Goal: Task Accomplishment & Management: Complete application form

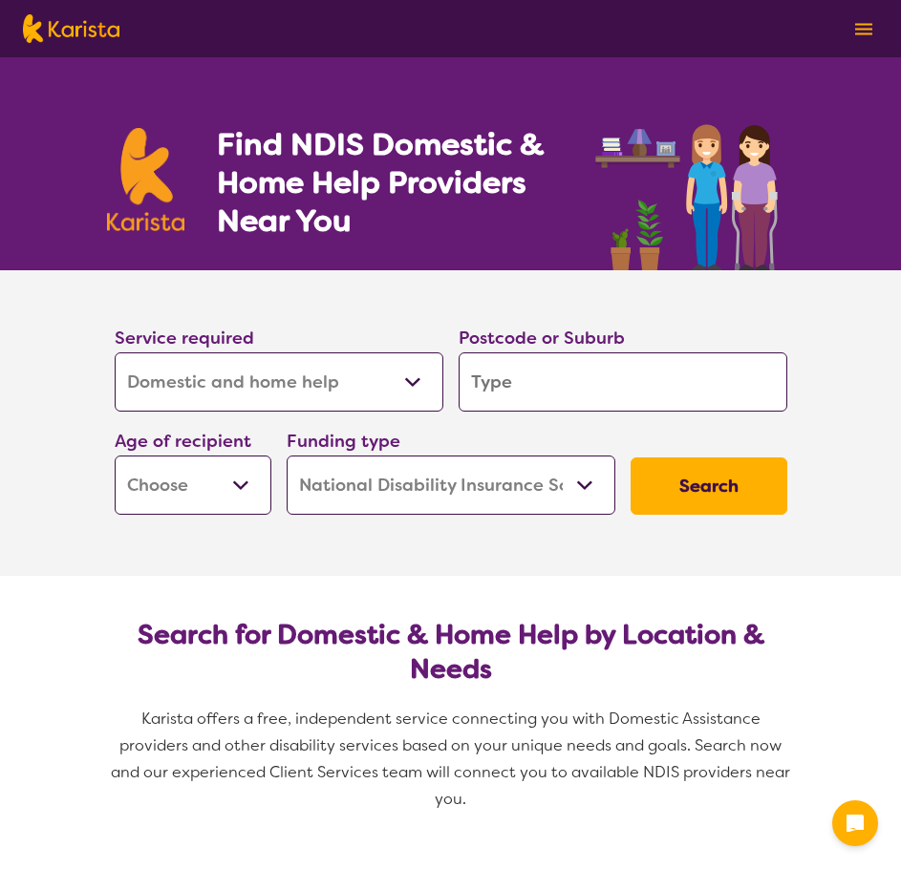
select select "Domestic and home help"
select select "NDIS"
select select "Domestic and home help"
select select "NDIS"
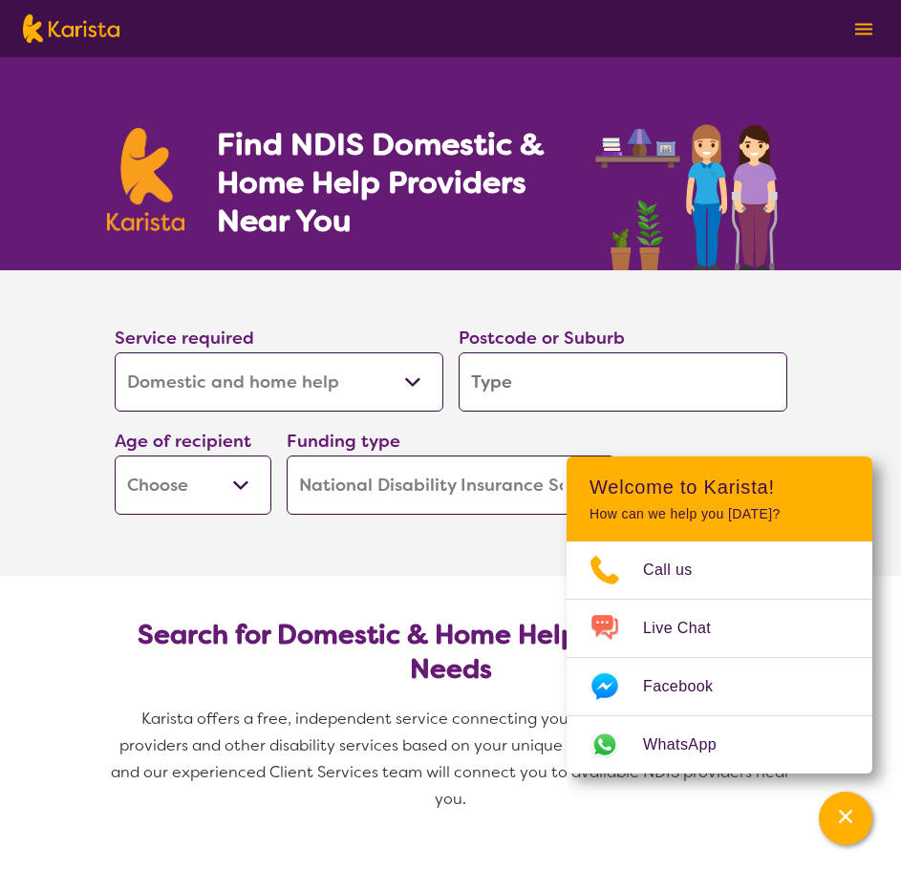
type input "4"
type input "40"
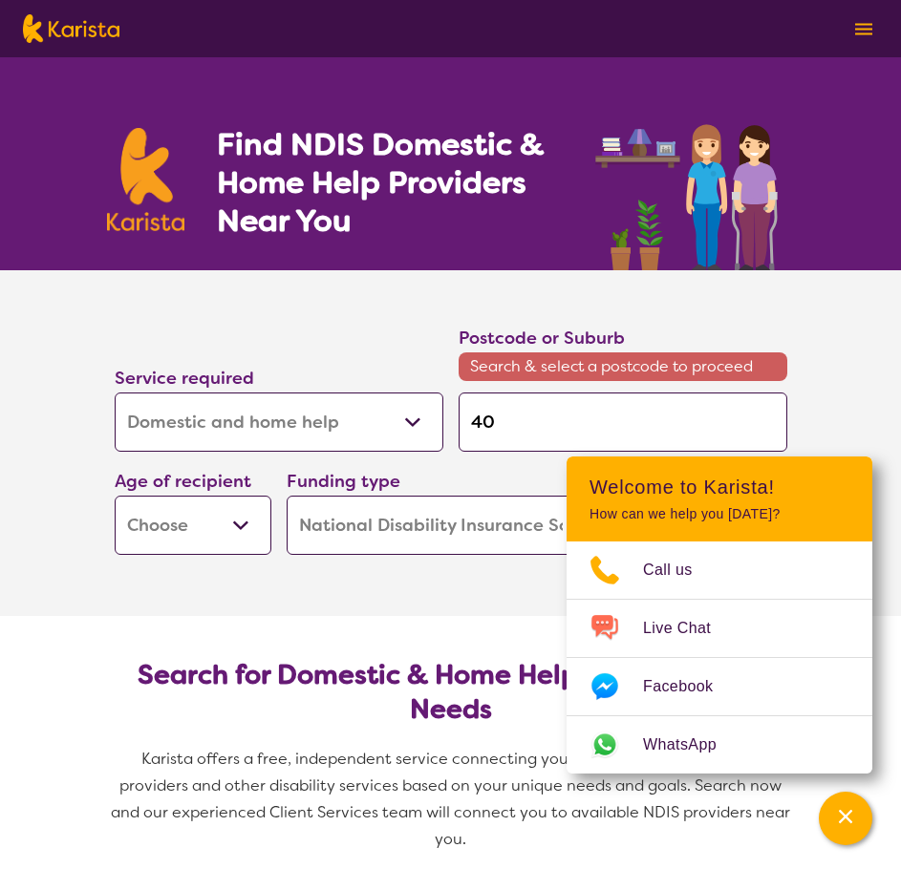
type input "401"
type input "4017"
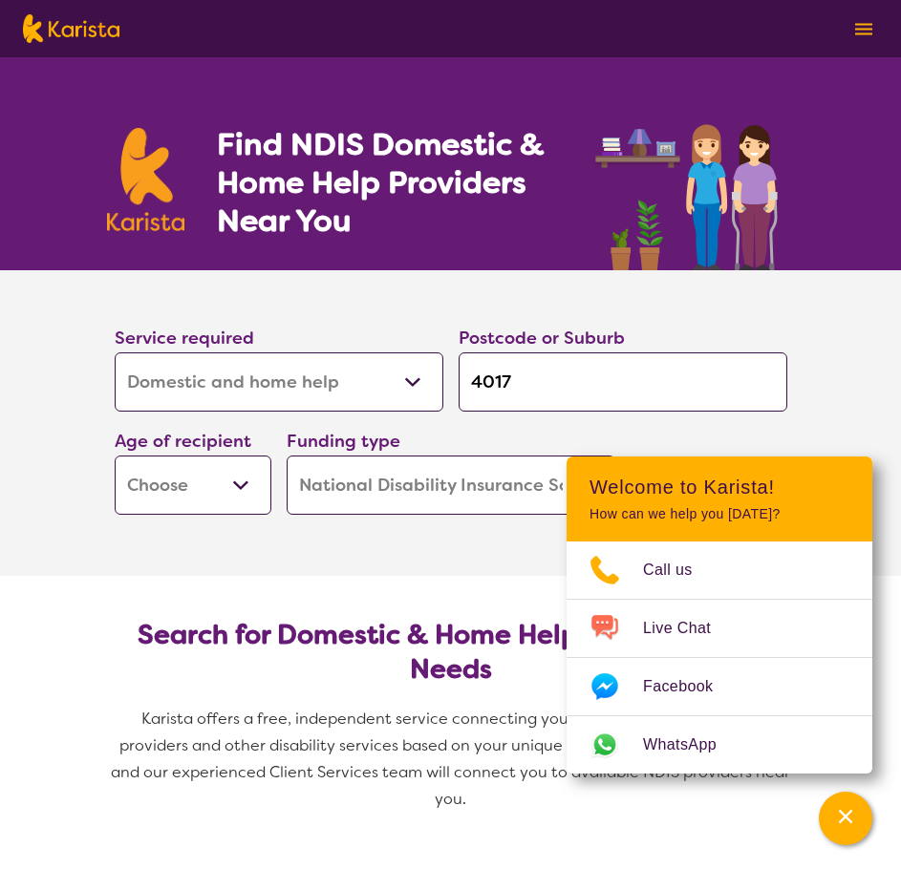
type input "4017"
click at [881, 341] on section "Service required Allied Health Assistant Assessment ([MEDICAL_DATA] or [MEDICAL…" at bounding box center [450, 423] width 901 height 306
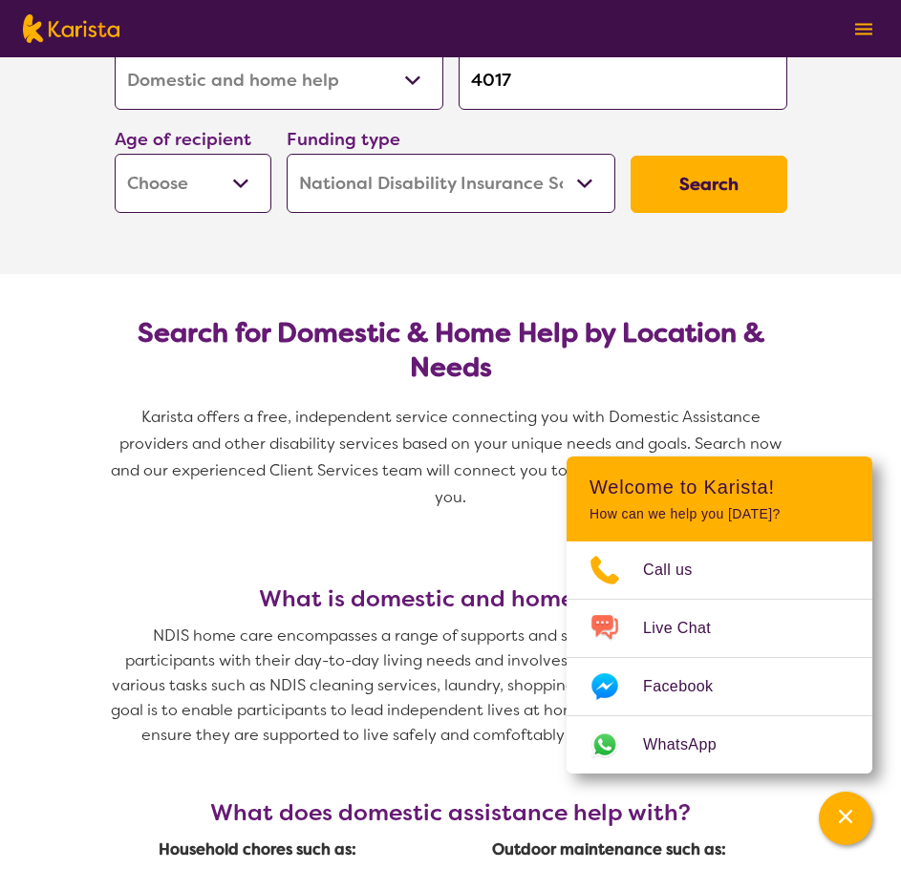
scroll to position [287, 0]
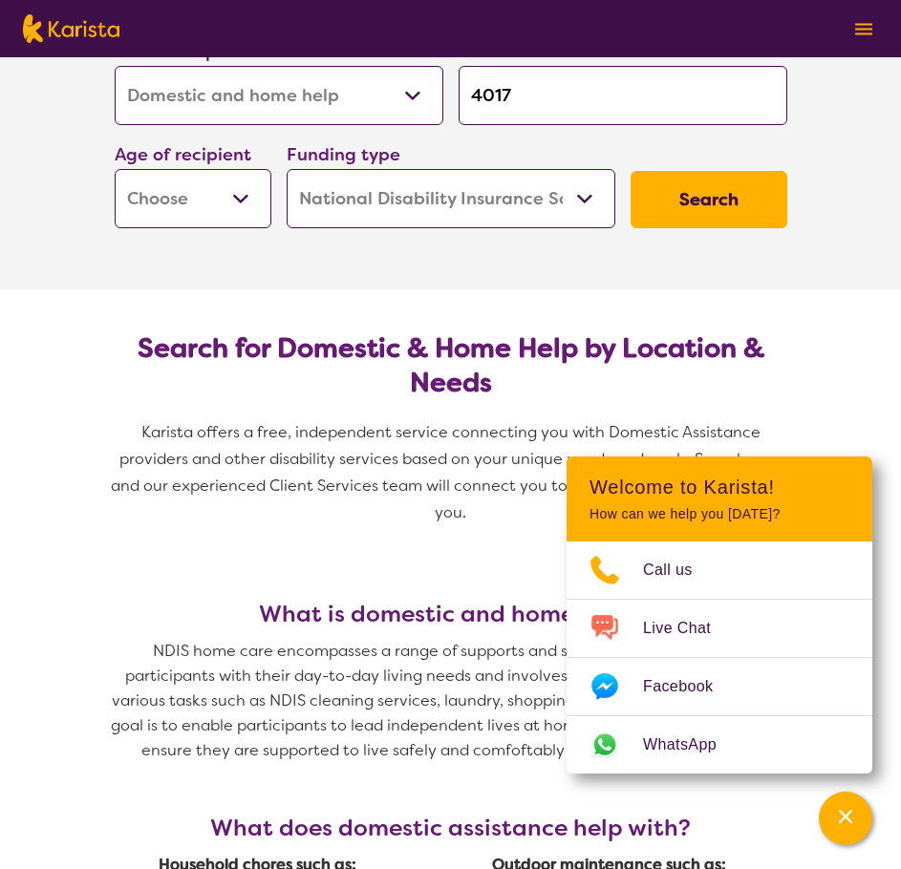
click at [746, 203] on button "Search" at bounding box center [708, 199] width 157 height 57
click at [164, 193] on select "Early Childhood - 0 to 9 Child - 10 to 11 Adolescent - 12 to 17 Adult - 18 to 6…" at bounding box center [193, 198] width 157 height 59
select select "AD"
click at [115, 169] on select "Early Childhood - 0 to 9 Child - 10 to 11 Adolescent - 12 to 17 Adult - 18 to 6…" at bounding box center [193, 198] width 157 height 59
select select "AD"
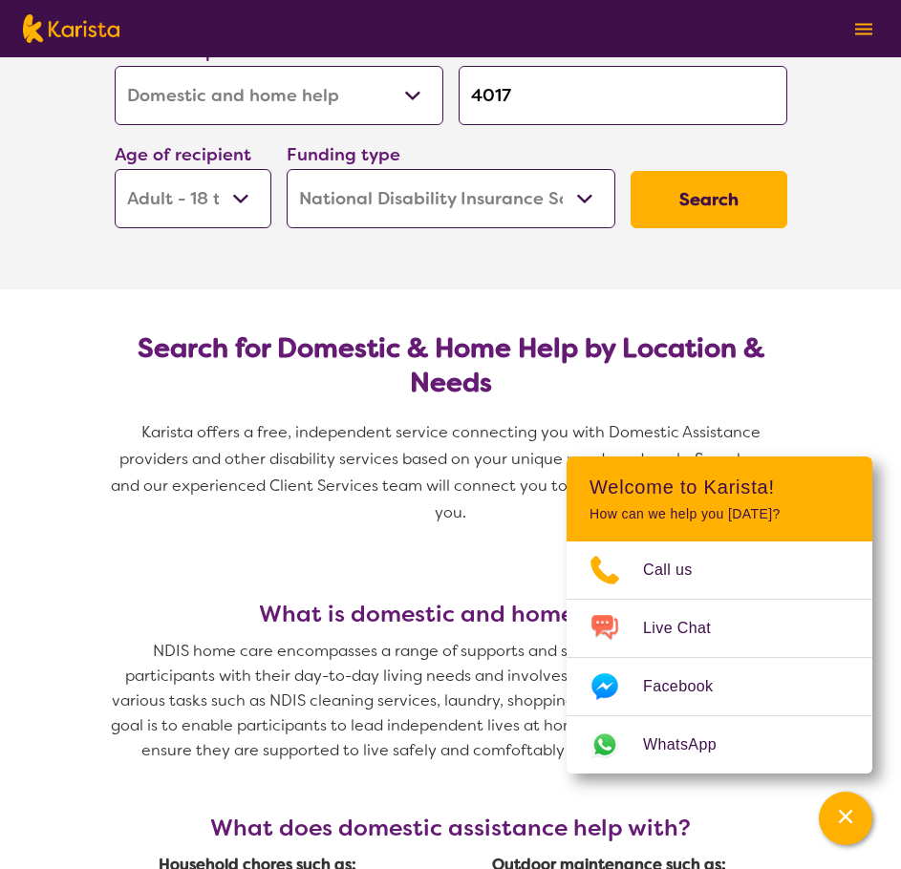
click at [722, 205] on button "Search" at bounding box center [708, 199] width 157 height 57
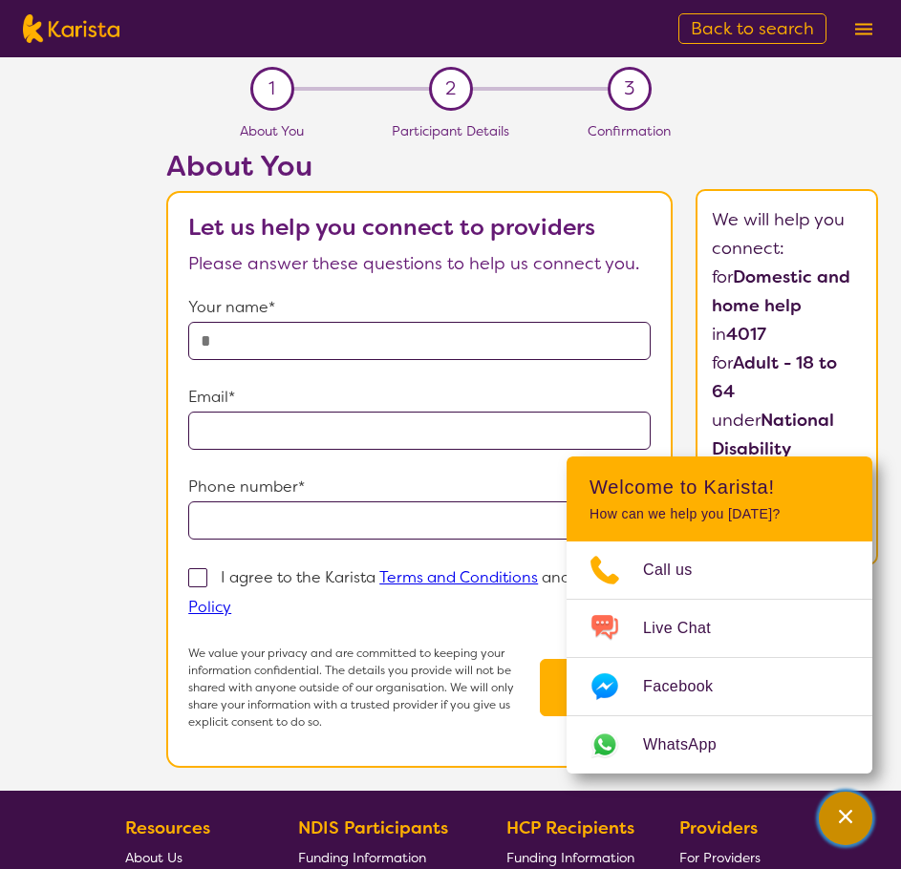
click at [835, 838] on div "Channel Menu" at bounding box center [845, 819] width 38 height 42
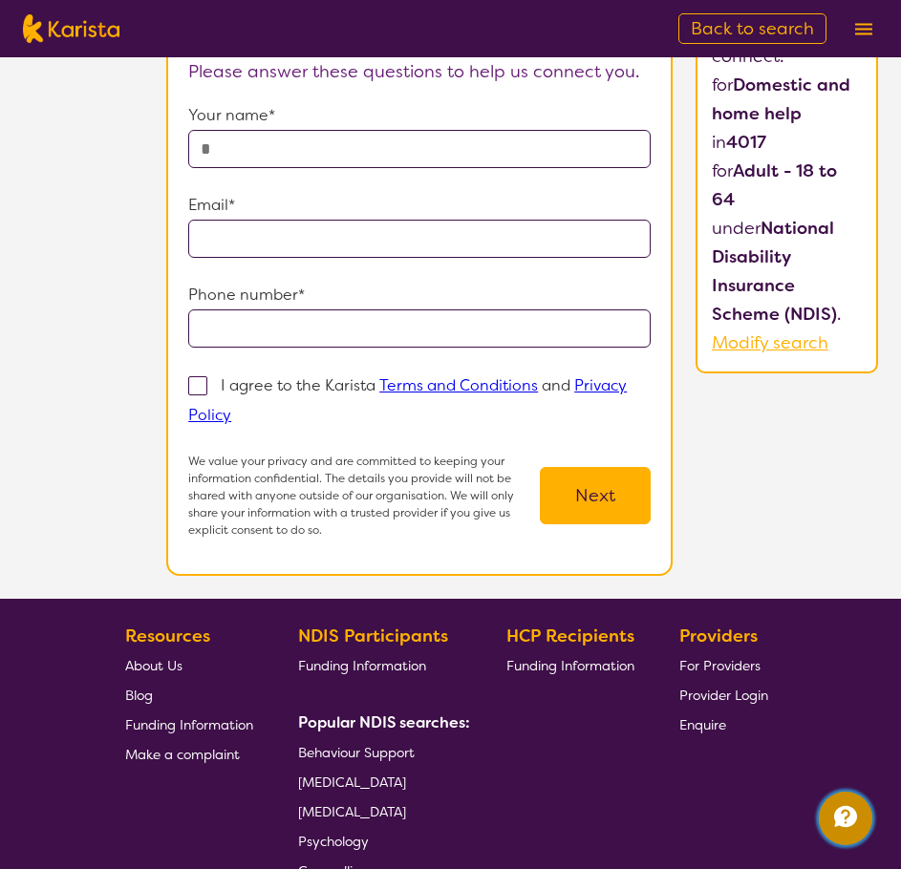
scroll to position [191, 0]
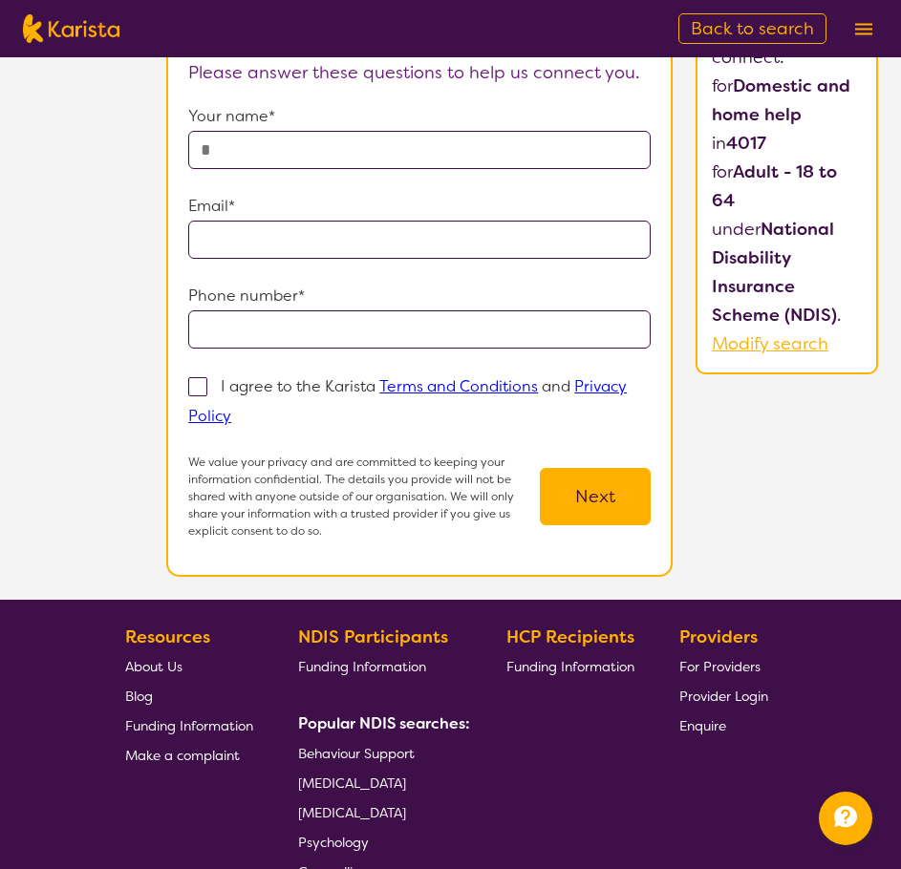
click at [283, 171] on form "Your name* Email* Phone number* I agree to the Karista Terms and Conditions and…" at bounding box center [419, 320] width 462 height 437
click at [288, 158] on input "text" at bounding box center [419, 150] width 462 height 38
type input "**********"
click at [260, 249] on input "email" at bounding box center [419, 240] width 462 height 38
type input "**********"
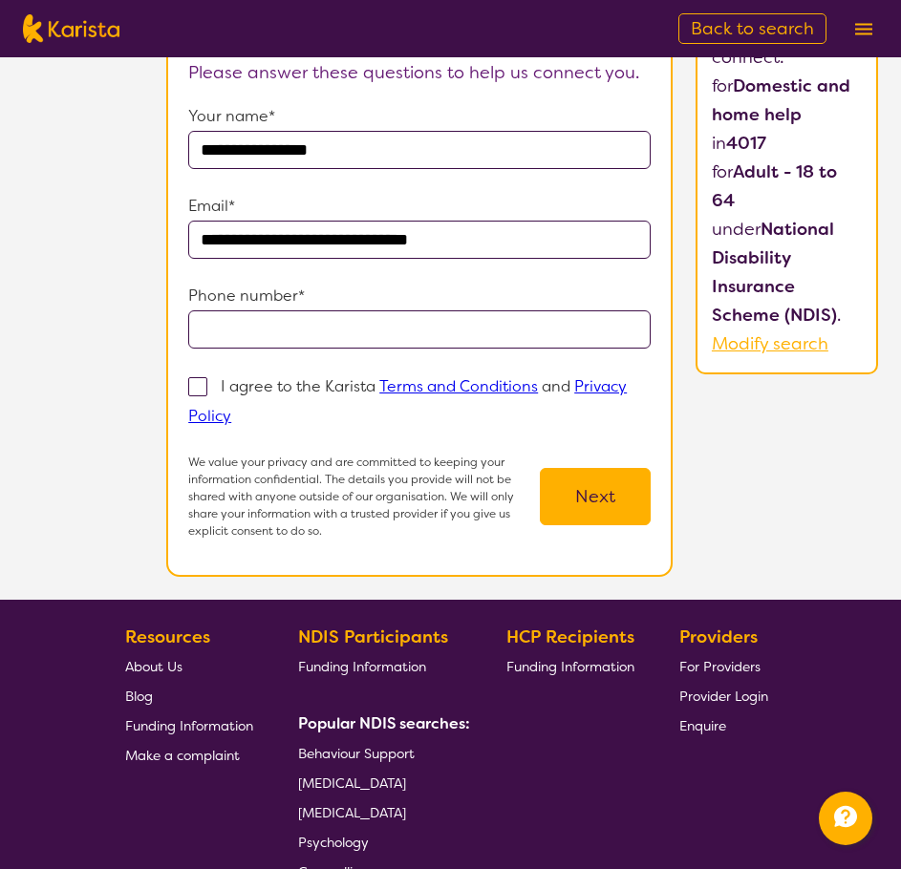
click at [250, 351] on form "**********" at bounding box center [419, 320] width 462 height 437
click at [268, 331] on input "tel" at bounding box center [419, 329] width 462 height 38
type input "**********"
click at [203, 385] on span at bounding box center [197, 386] width 19 height 19
click at [231, 409] on input "I agree to the Karista Terms and Conditions and Privacy Policy" at bounding box center [237, 415] width 12 height 12
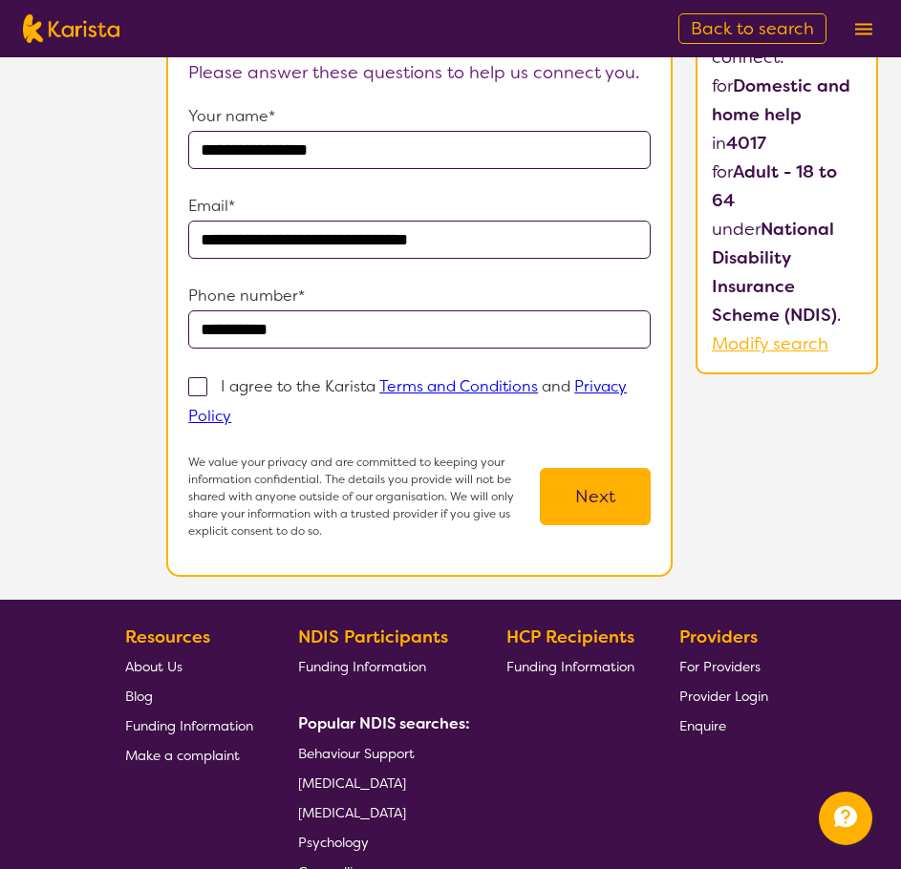
checkbox input "true"
click at [606, 489] on button "Next" at bounding box center [595, 496] width 111 height 57
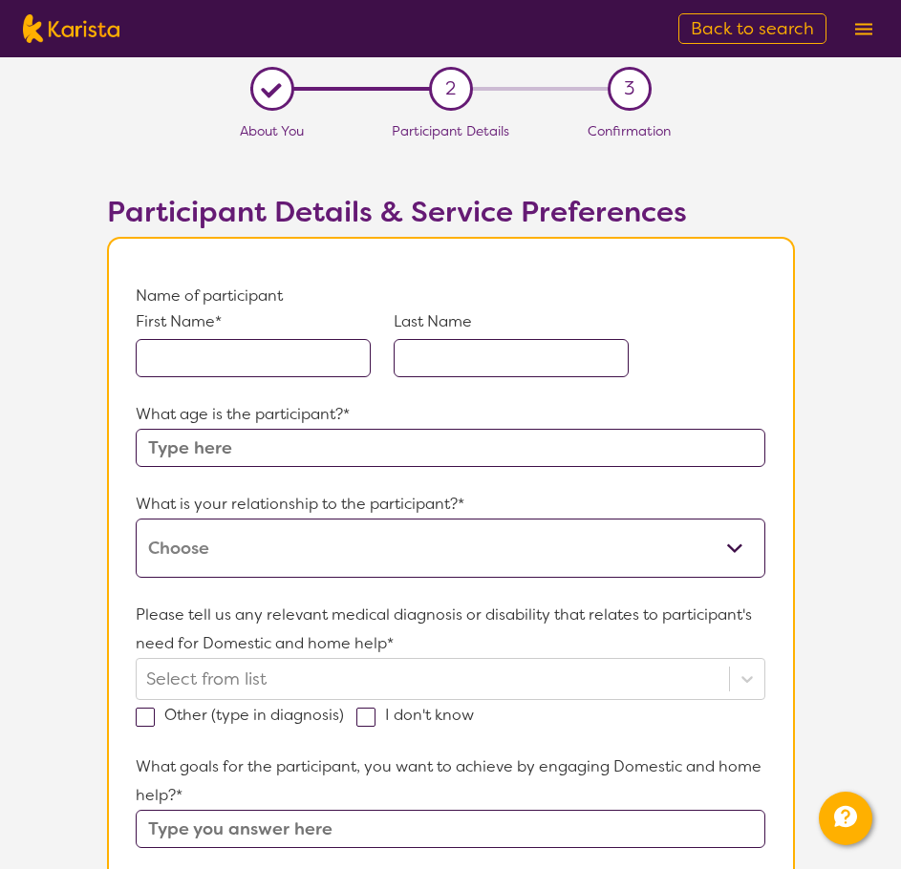
click at [866, 27] on img at bounding box center [863, 29] width 17 height 12
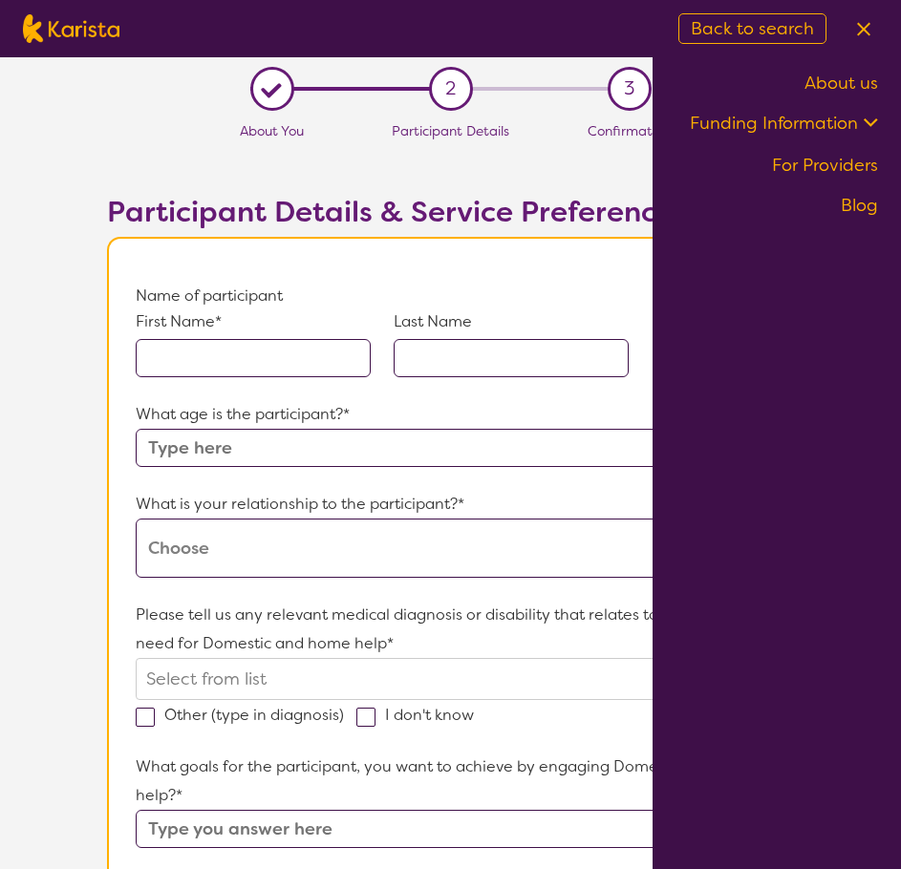
click at [864, 96] on li "About us" at bounding box center [776, 83] width 203 height 29
click at [863, 23] on img at bounding box center [863, 29] width 13 height 14
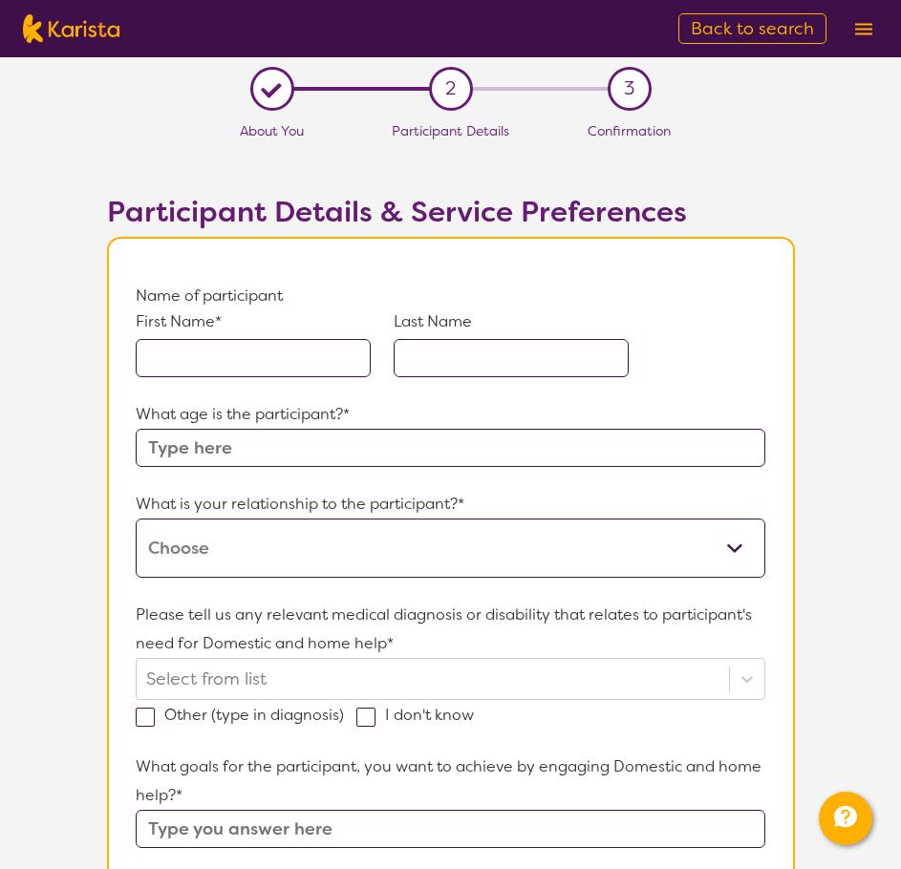
click at [166, 348] on input "text" at bounding box center [253, 358] width 235 height 38
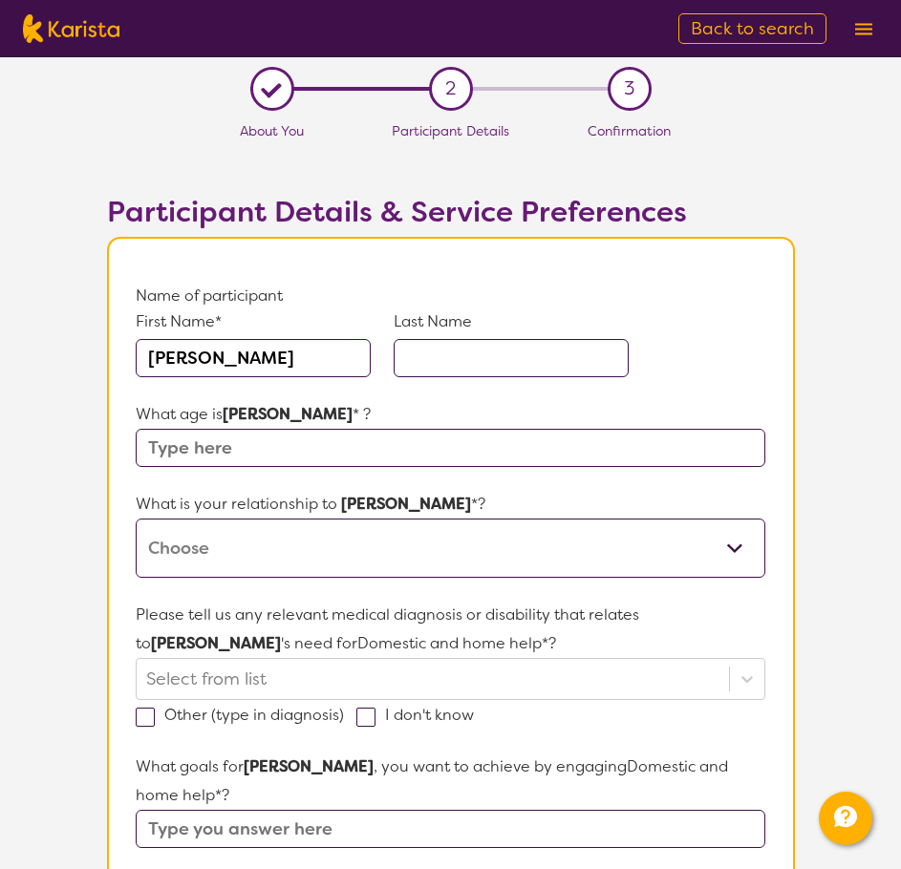
type input "[PERSON_NAME]"
type input "S"
type input "[PERSON_NAME]"
click at [244, 371] on input "[PERSON_NAME]" at bounding box center [253, 358] width 235 height 38
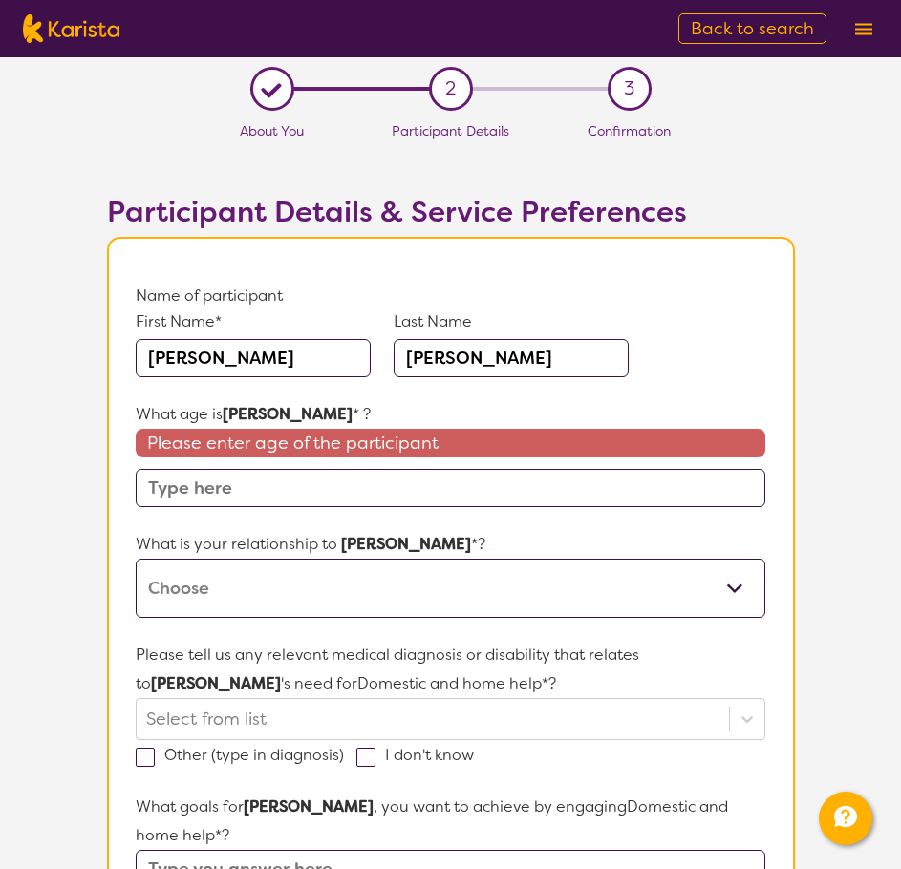
type input "[PERSON_NAME]"
click at [747, 355] on div "First Name* [PERSON_NAME] Last Name [PERSON_NAME]" at bounding box center [450, 355] width 629 height 90
click at [207, 501] on input "text" at bounding box center [450, 488] width 629 height 38
click at [248, 488] on input "text" at bounding box center [450, 488] width 629 height 38
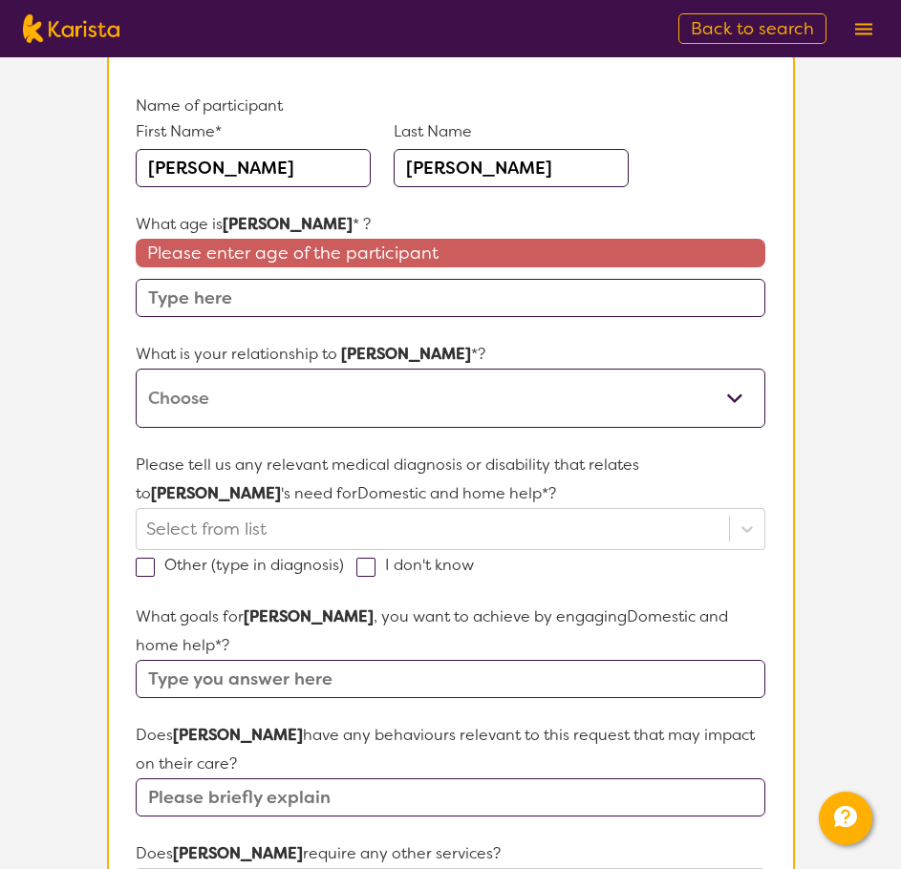
scroll to position [191, 0]
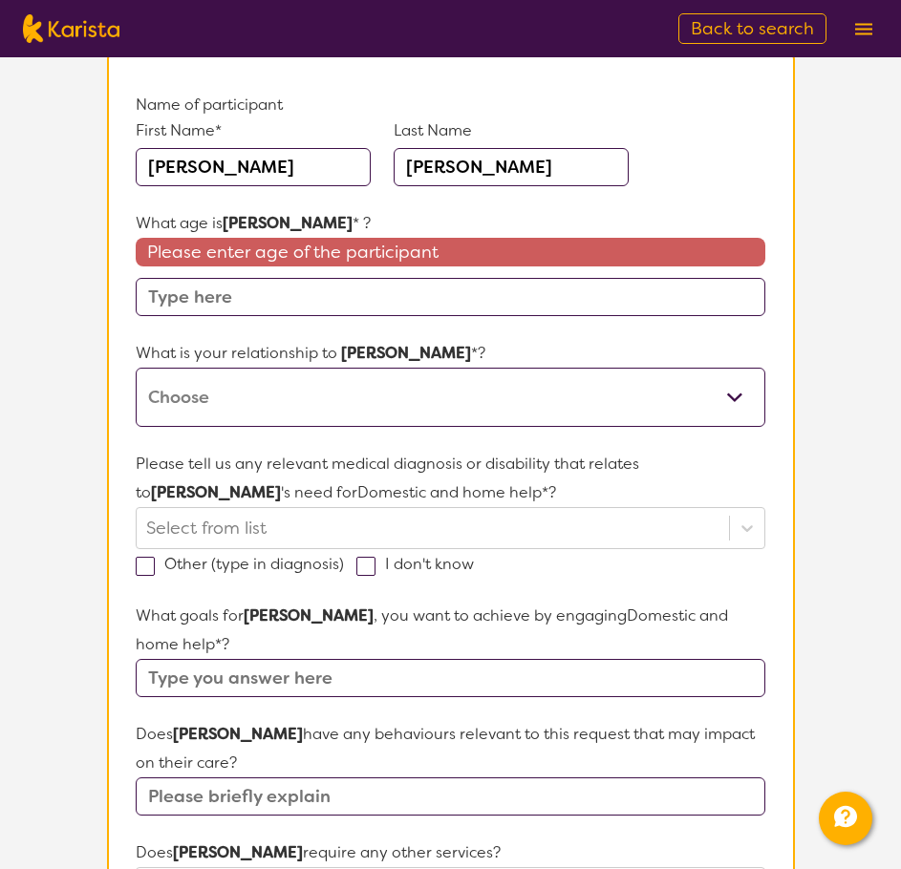
click at [293, 302] on input "text" at bounding box center [450, 297] width 629 height 38
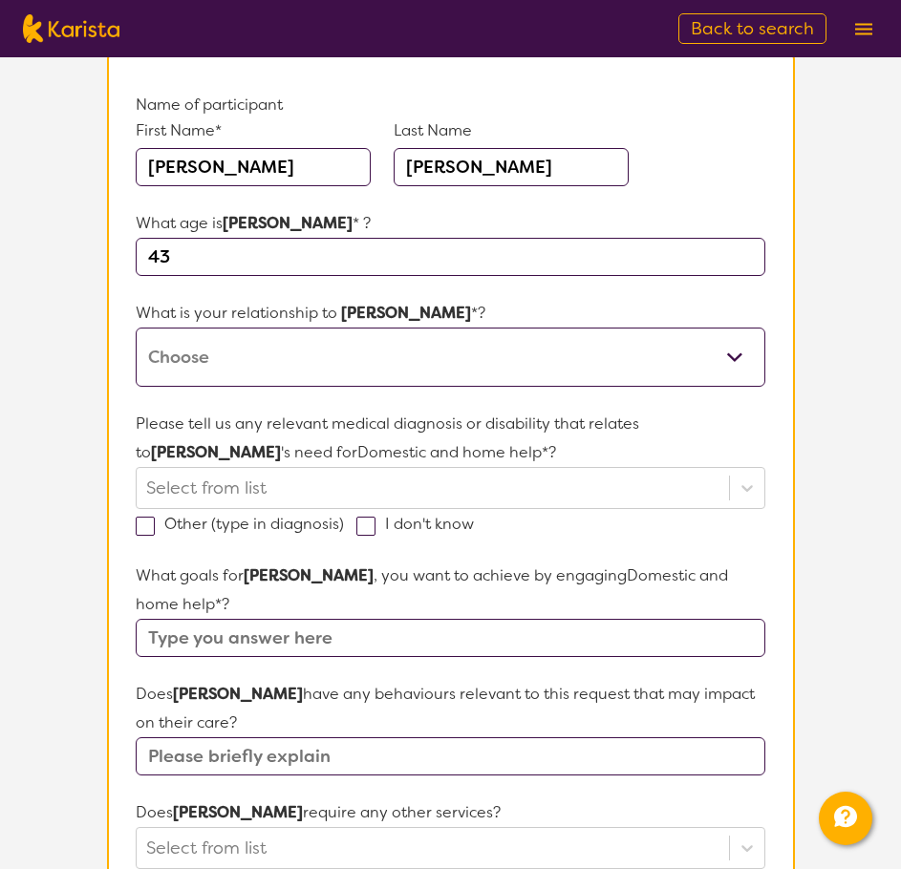
type input "43"
click at [297, 369] on select "This request is for myself I am their parent I am their child I am their spouse…" at bounding box center [450, 357] width 629 height 59
select select "I am their Support Coordinator"
click at [136, 328] on select "This request is for myself I am their parent I am their child I am their spouse…" at bounding box center [450, 357] width 629 height 59
click at [205, 491] on div at bounding box center [432, 488] width 572 height 32
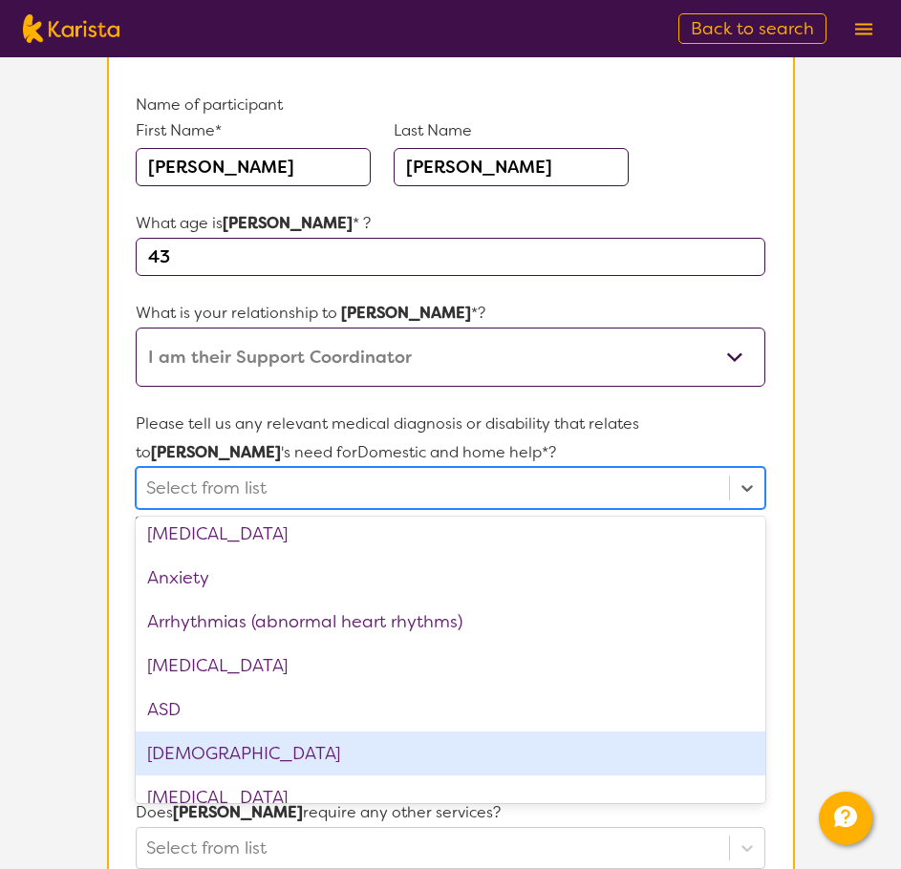
scroll to position [96, 0]
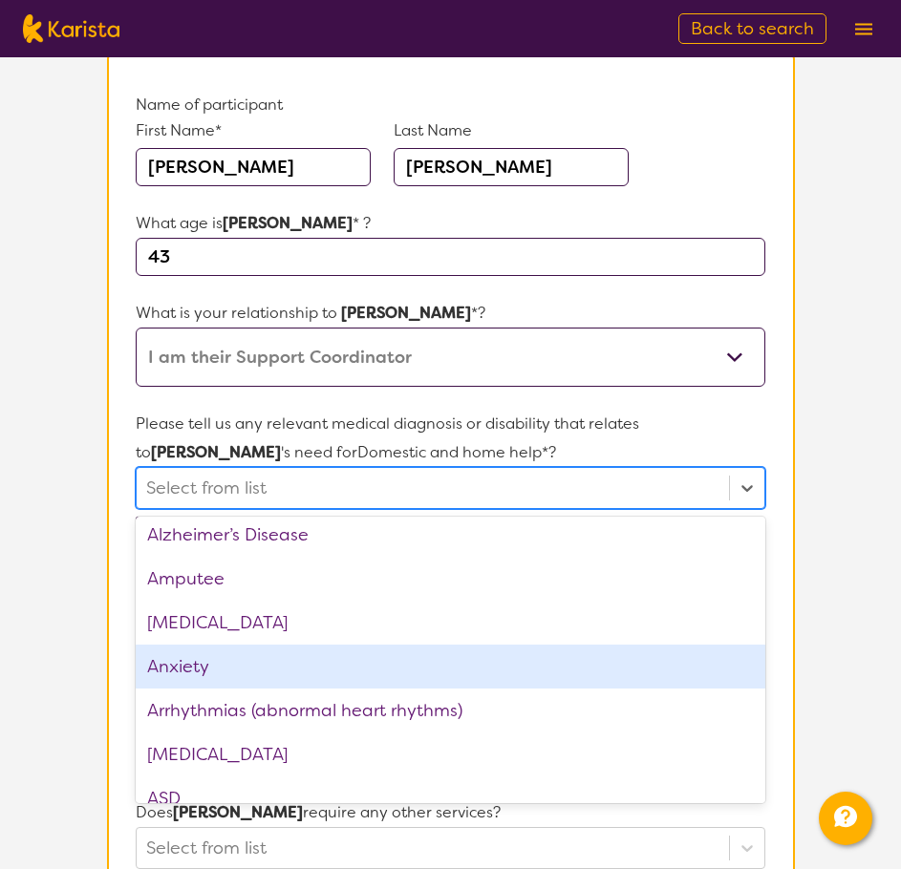
click at [179, 669] on div "Anxiety" at bounding box center [450, 667] width 629 height 44
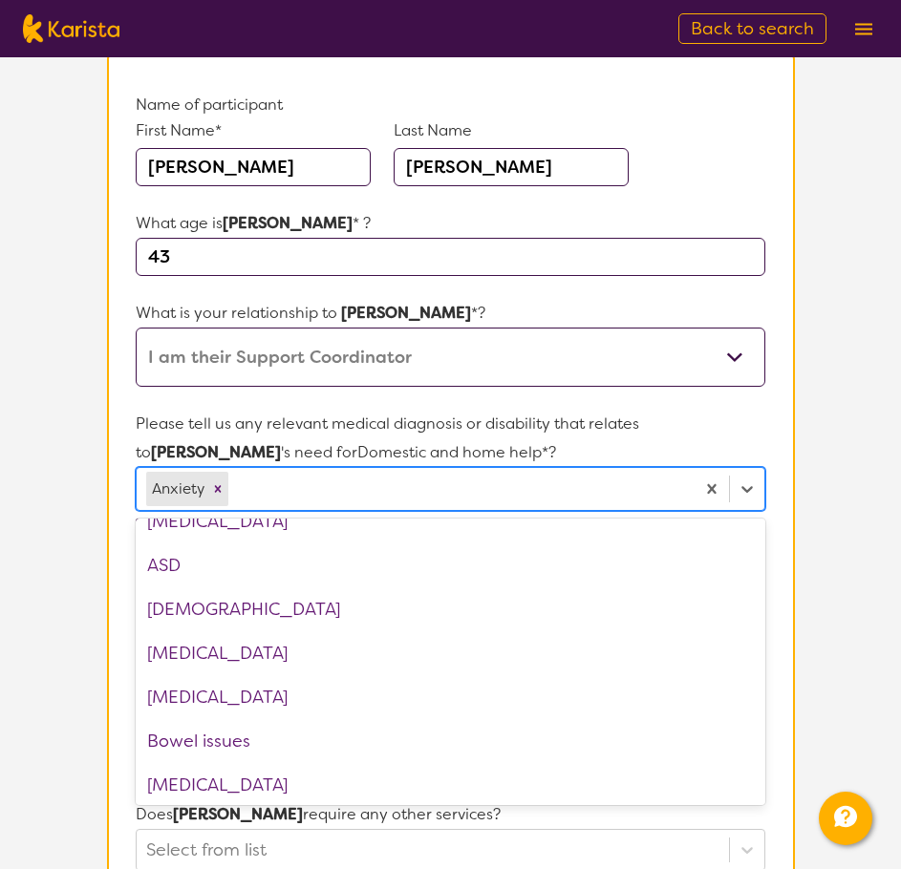
scroll to position [0, 0]
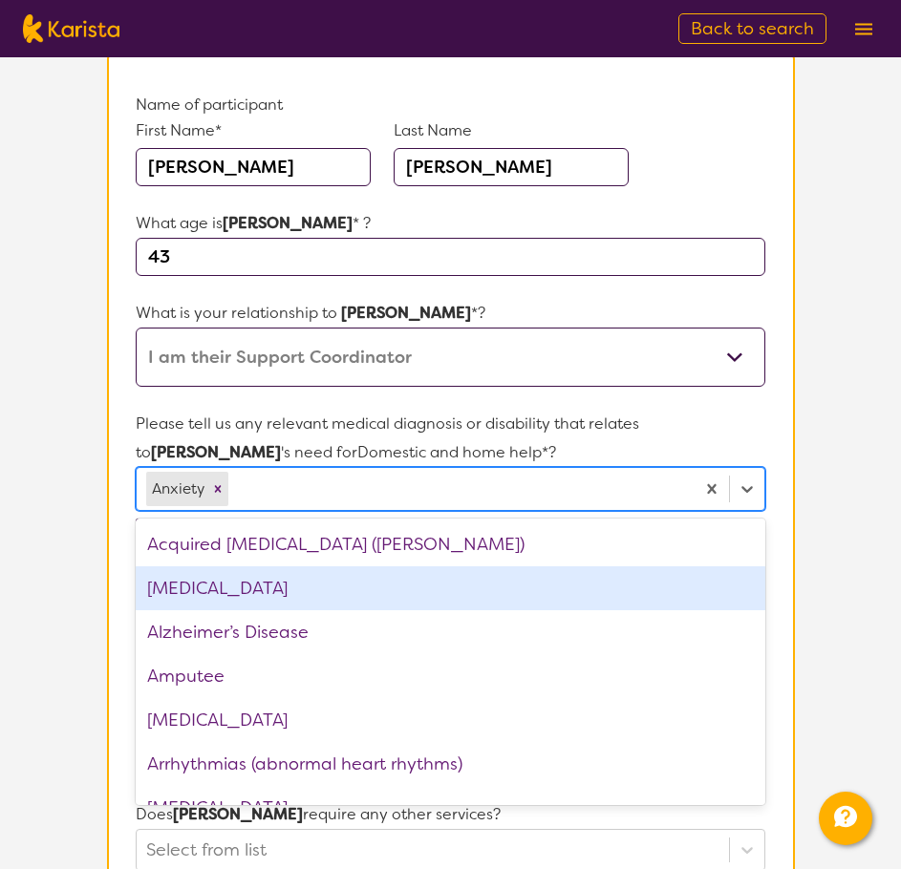
click at [302, 558] on div "Acquired [MEDICAL_DATA] ([PERSON_NAME])" at bounding box center [450, 544] width 629 height 44
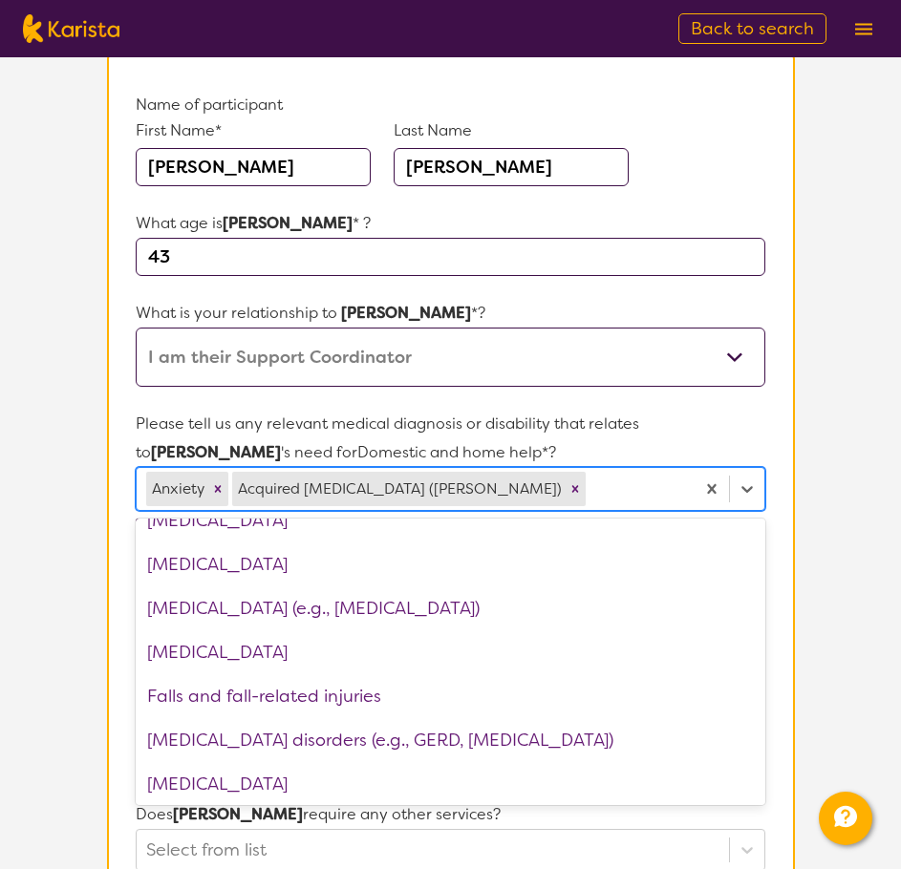
scroll to position [1146, 0]
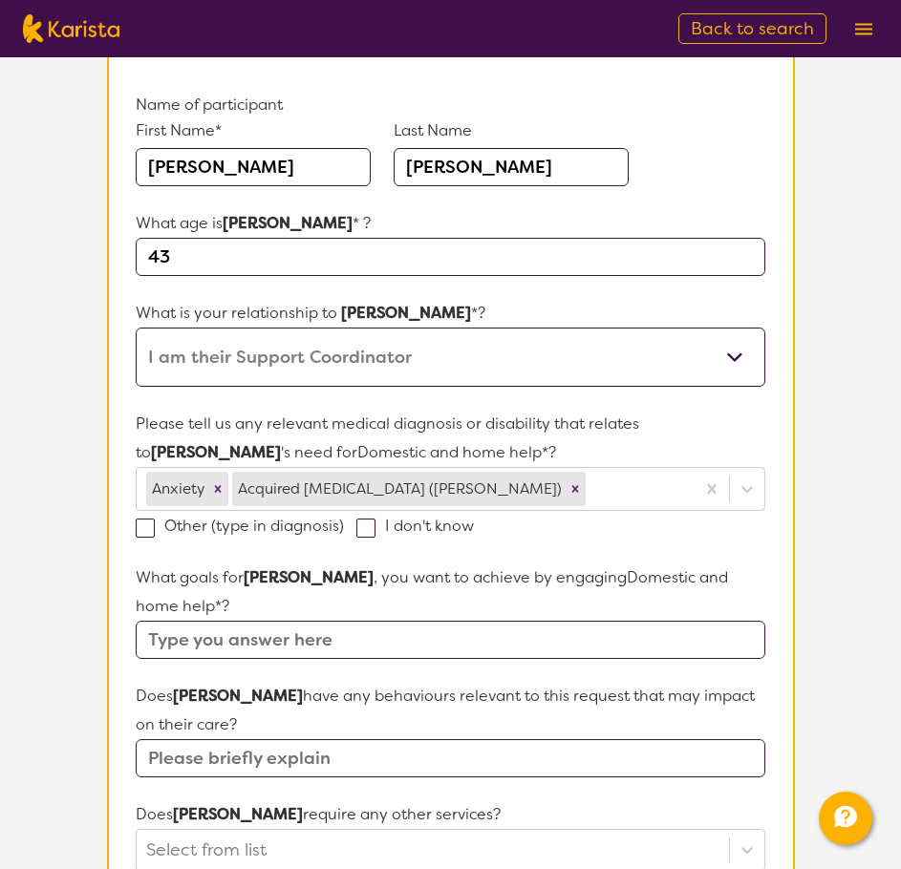
click at [800, 405] on section "Participant Details & Service Preferences Name of participant First Name* [PERS…" at bounding box center [451, 769] width 734 height 1623
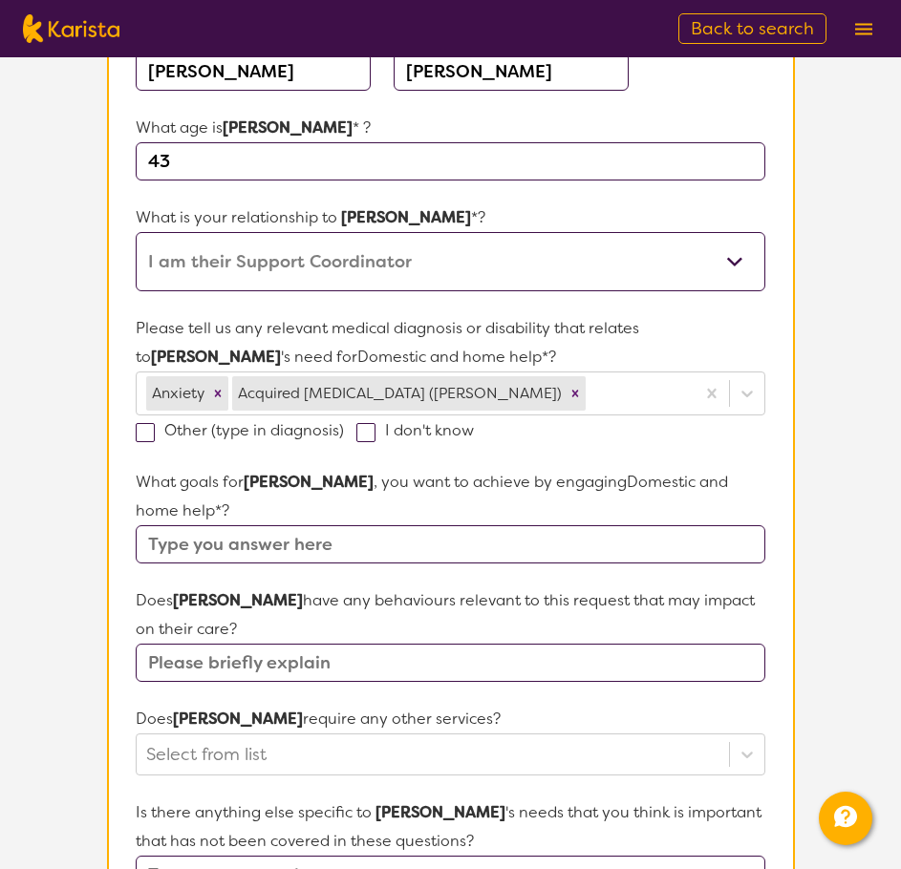
click at [240, 525] on input "text" at bounding box center [450, 544] width 629 height 38
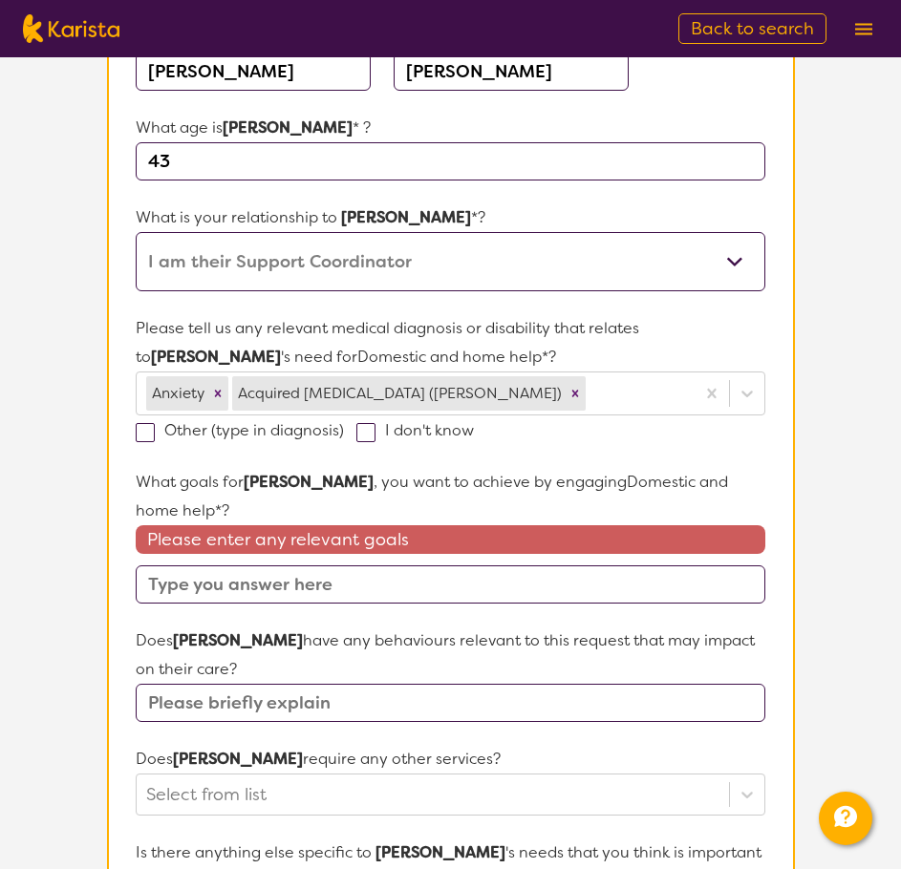
click at [315, 565] on input "text" at bounding box center [450, 584] width 629 height 38
paste input "I want to learn how to develop household management skills"
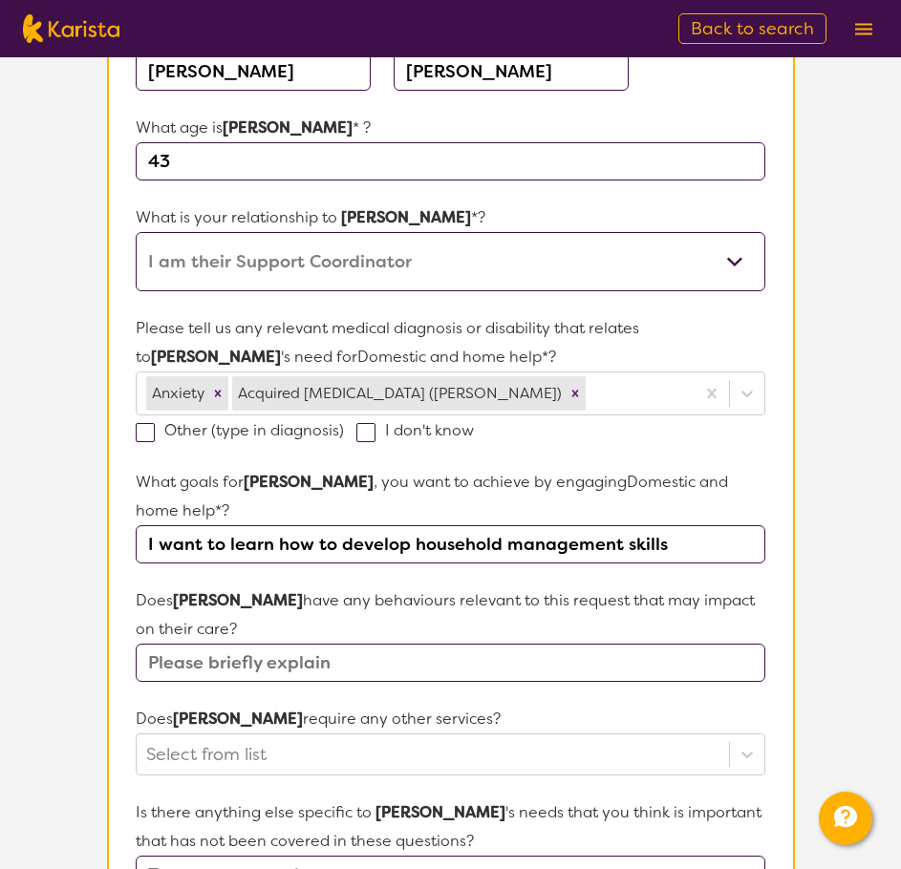
drag, startPoint x: 477, startPoint y: 525, endPoint x: 600, endPoint y: 528, distance: 123.3
click at [477, 525] on input "I want to learn how to develop household management skills" at bounding box center [450, 544] width 629 height 38
click at [705, 525] on input "I want to learn how to develop household management skills" at bounding box center [450, 544] width 629 height 38
paste input "I would like to learn how to maintain my home and yard."
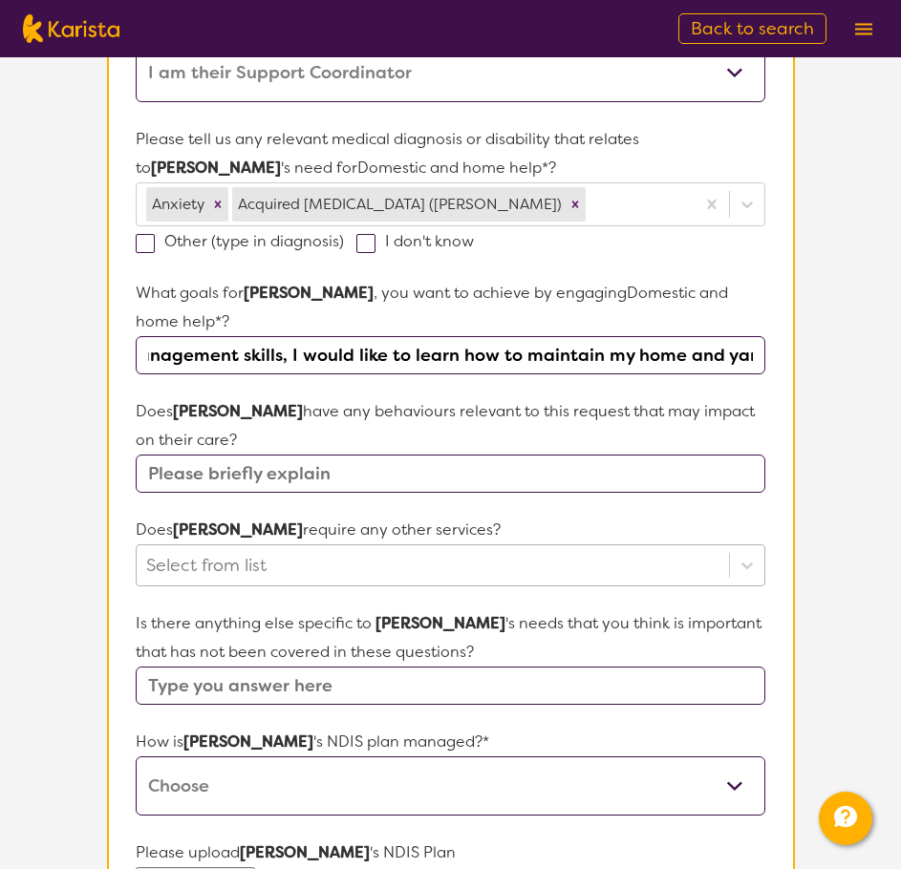
scroll to position [478, 0]
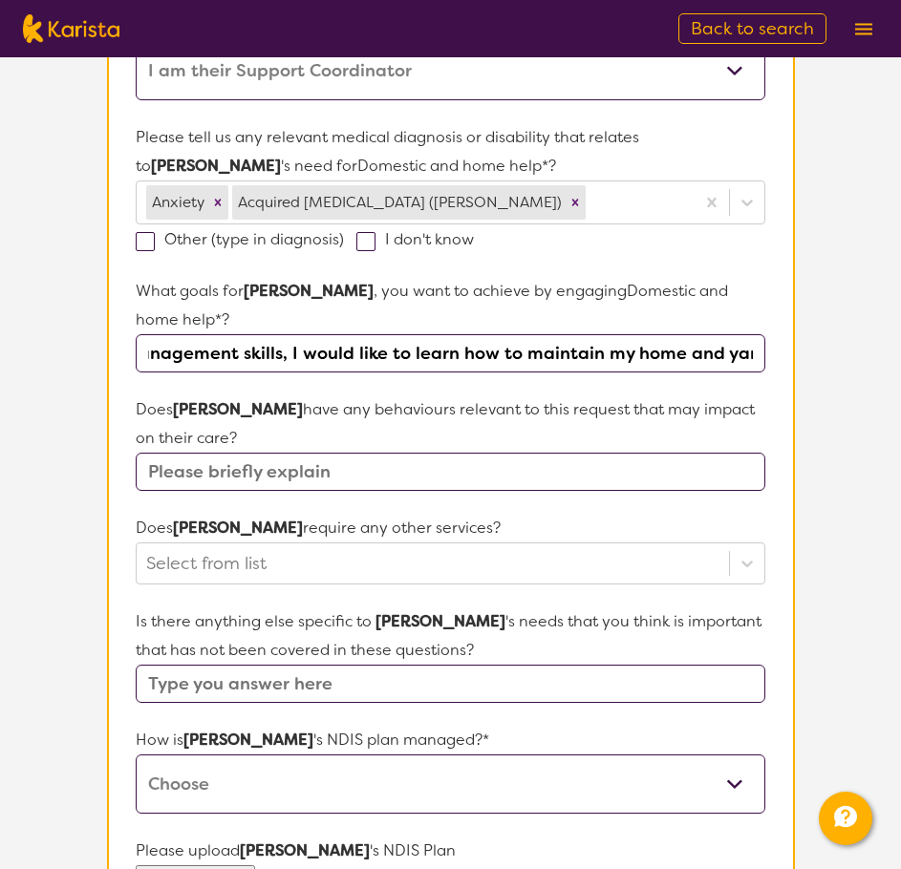
type input "I want to learn how to develop household management skills, I would like to lea…"
click at [192, 453] on input "text" at bounding box center [450, 472] width 629 height 38
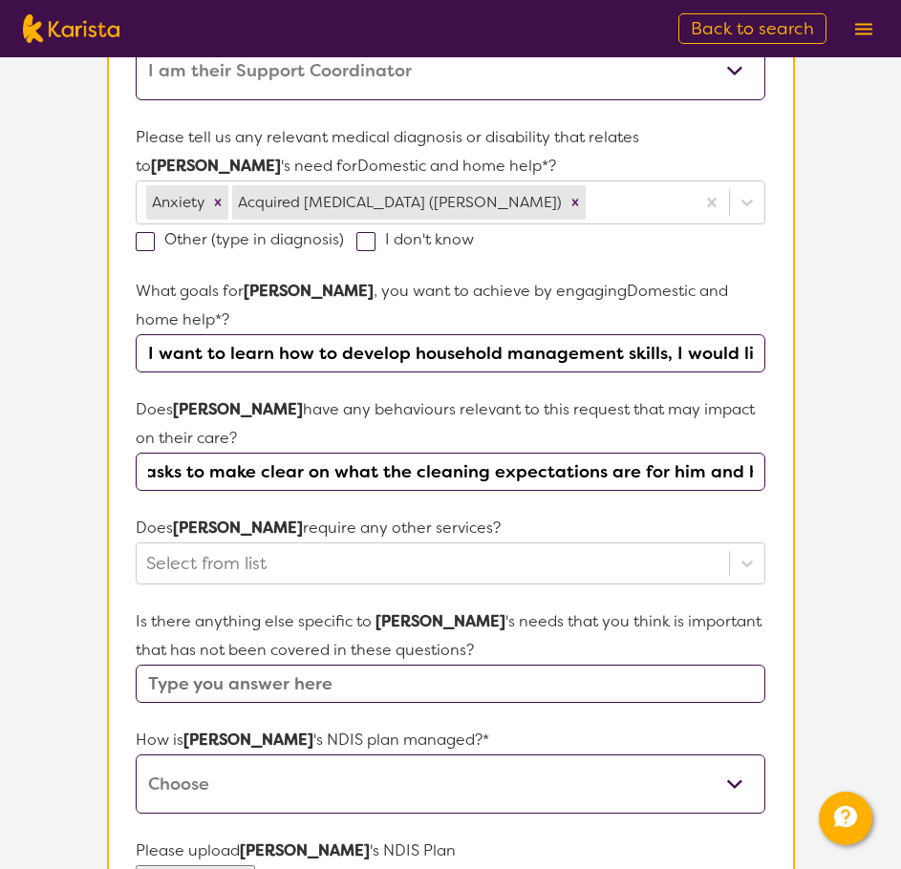
scroll to position [0, 1024]
type input "[PERSON_NAME] has as history of cancelling cleaning service providers. I've ask…"
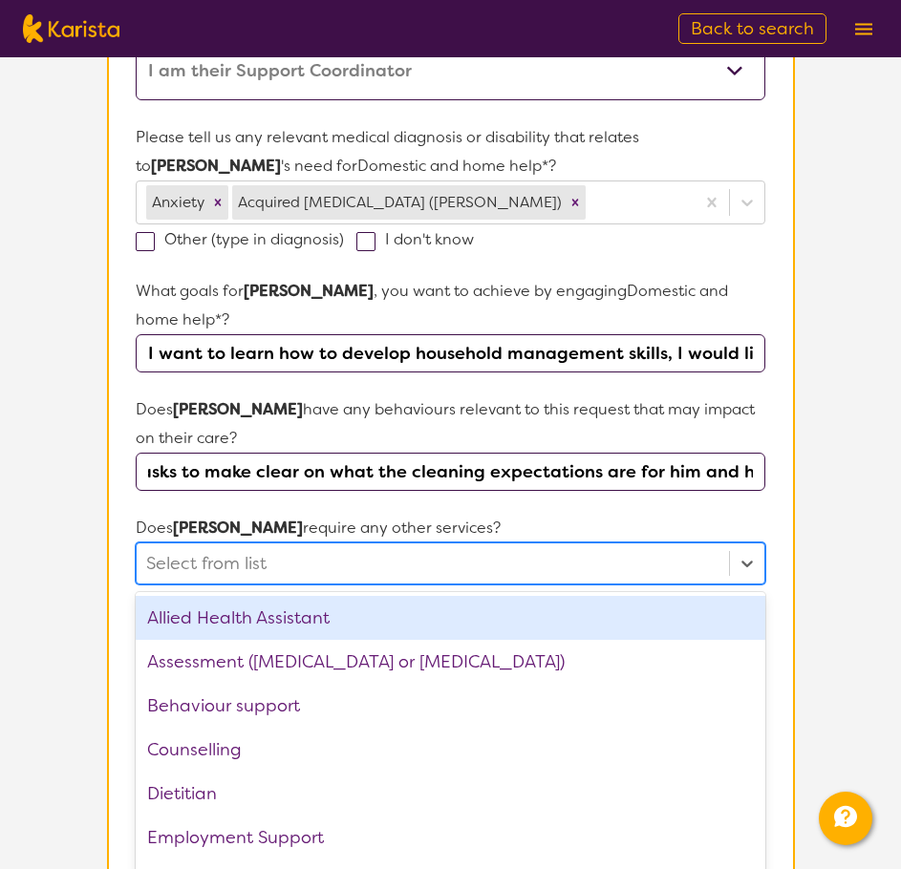
click at [488, 547] on div at bounding box center [432, 563] width 572 height 32
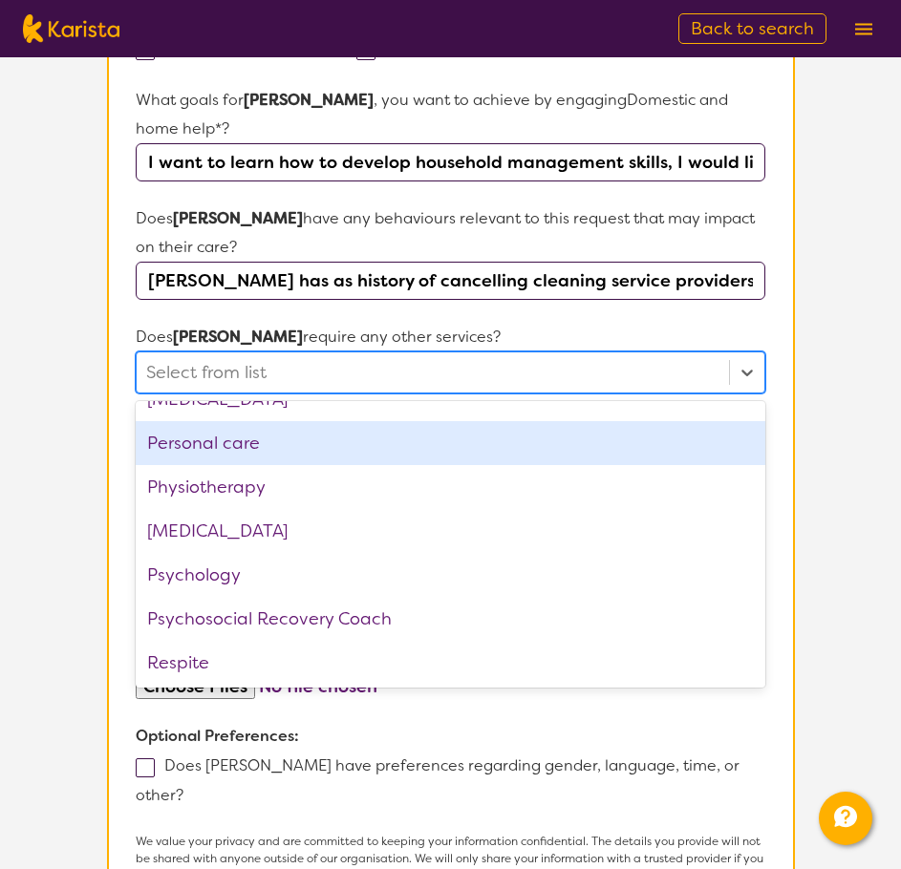
scroll to position [644, 0]
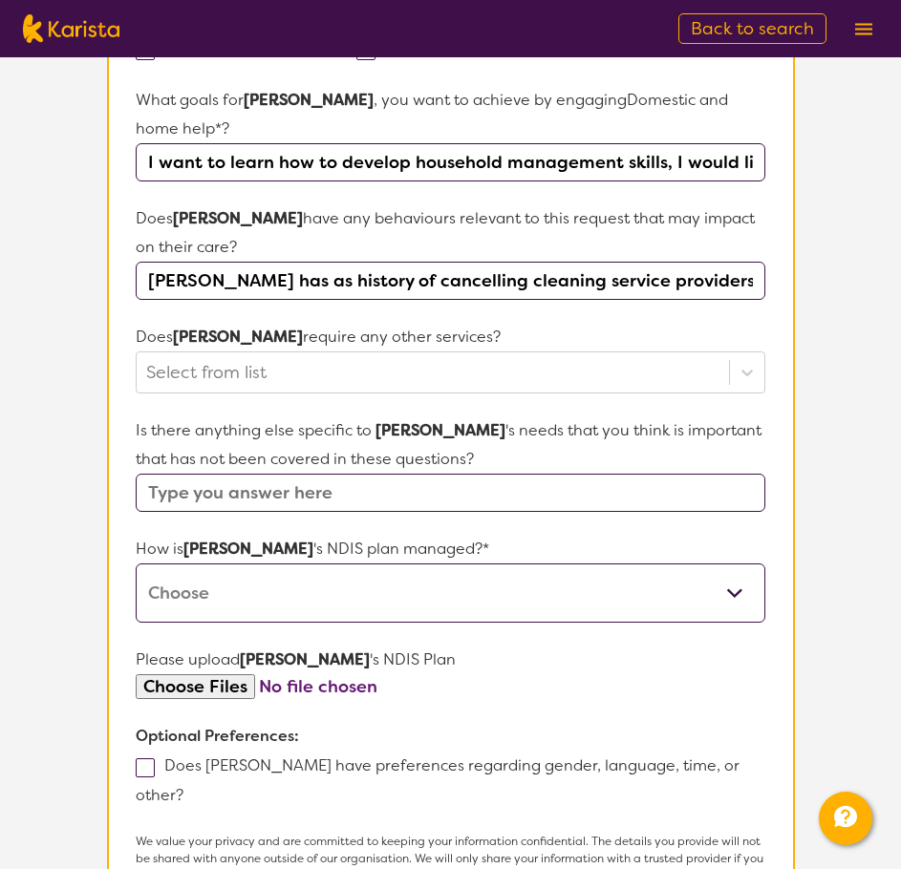
click at [822, 220] on section "L About You 2 Participant Details 3 Confirmation Participant Details & Service …" at bounding box center [450, 246] width 901 height 1715
click at [736, 355] on div at bounding box center [747, 372] width 34 height 34
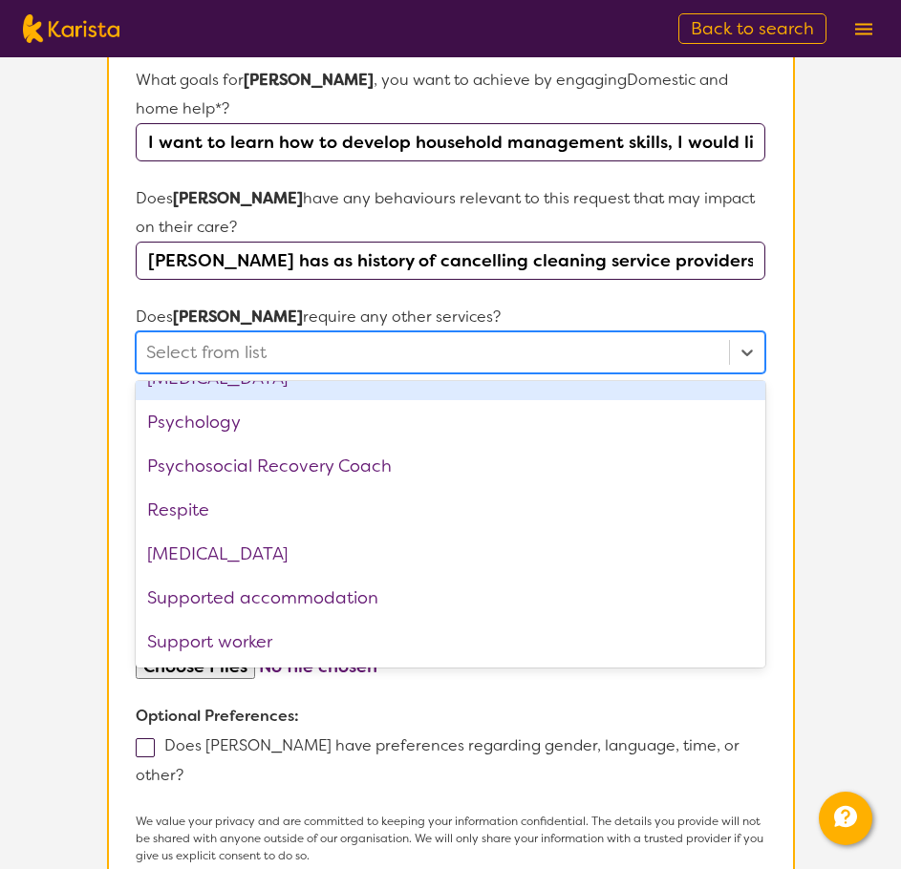
scroll to position [860, 0]
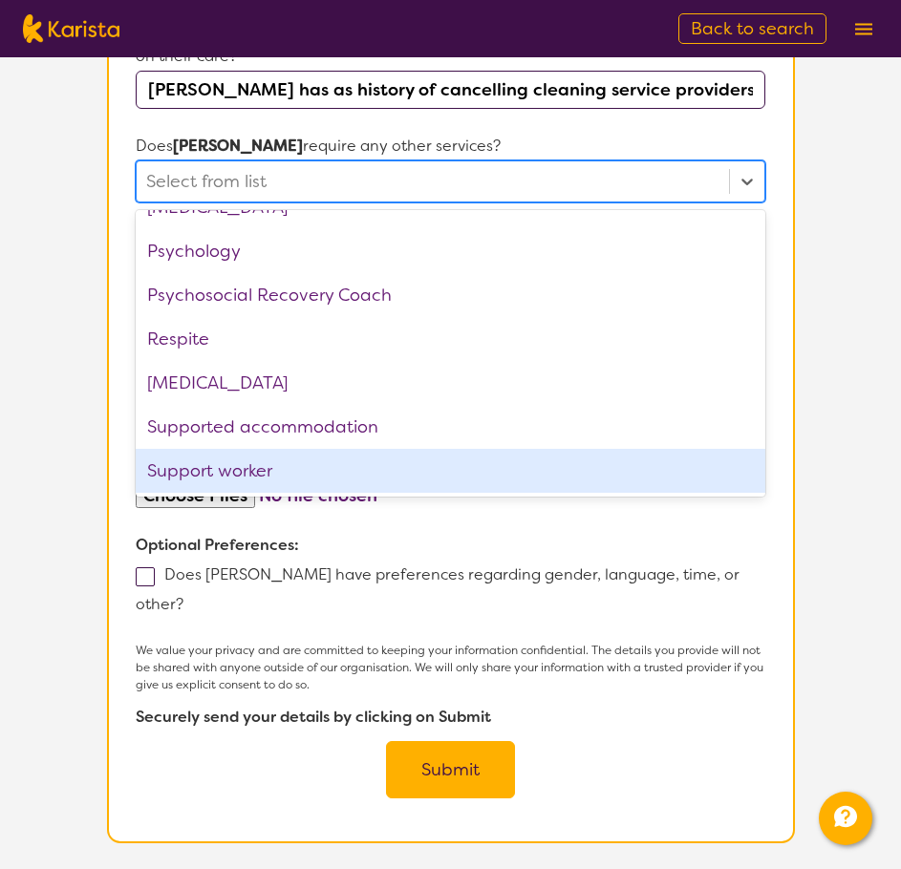
click at [767, 510] on section "Name of participant First Name* [PERSON_NAME] Last Name [PERSON_NAME] What age …" at bounding box center [451, 110] width 688 height 1466
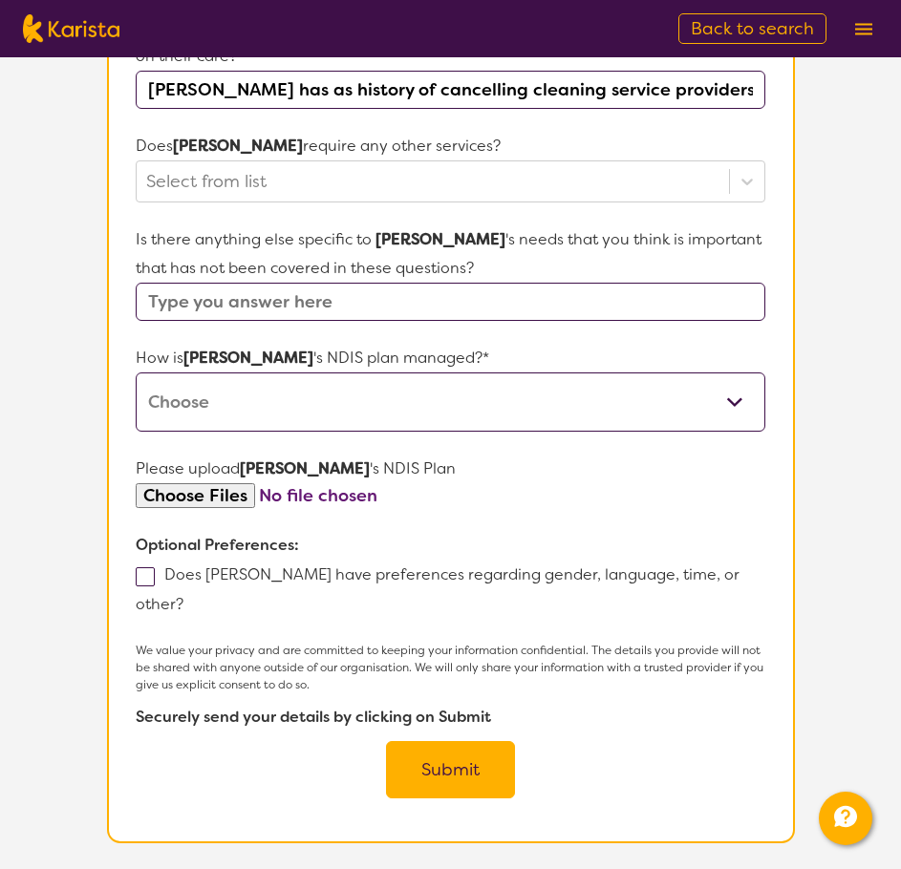
click at [253, 283] on input "text" at bounding box center [450, 302] width 629 height 38
type input "No"
click at [242, 373] on select "Self-managed NDIS plan Managed by a registered plan management provider (not th…" at bounding box center [450, 402] width 629 height 59
select select "Plan Managed"
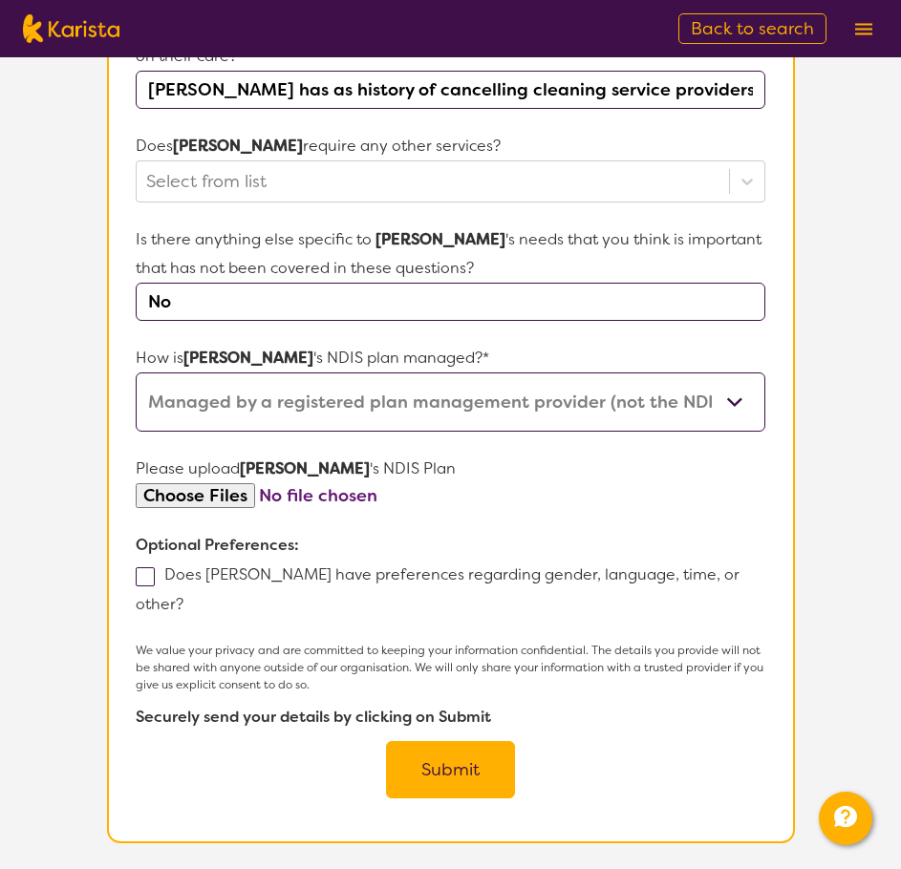
click at [136, 373] on select "Self-managed NDIS plan Managed by a registered plan management provider (not th…" at bounding box center [450, 402] width 629 height 59
click at [181, 565] on label "Does [PERSON_NAME] have preferences regarding gender, language, time, or other?" at bounding box center [438, 590] width 604 height 50
click at [183, 597] on input "Does [PERSON_NAME] have preferences regarding gender, language, time, or other?" at bounding box center [189, 603] width 12 height 12
checkbox input "true"
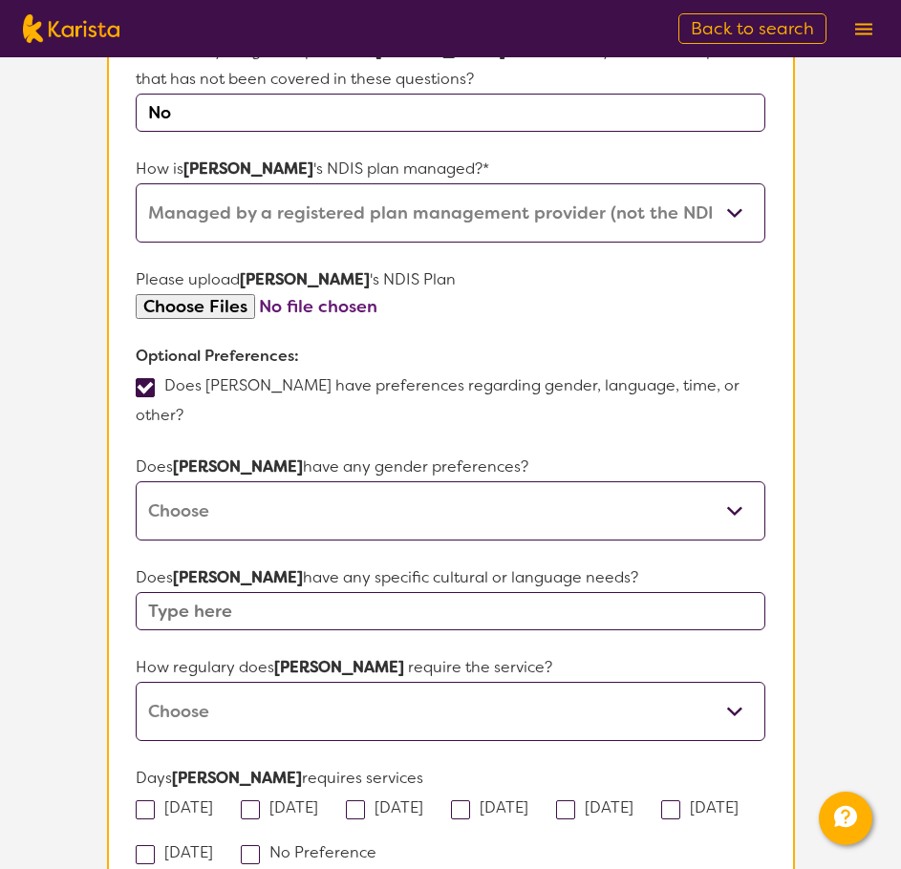
scroll to position [1051, 0]
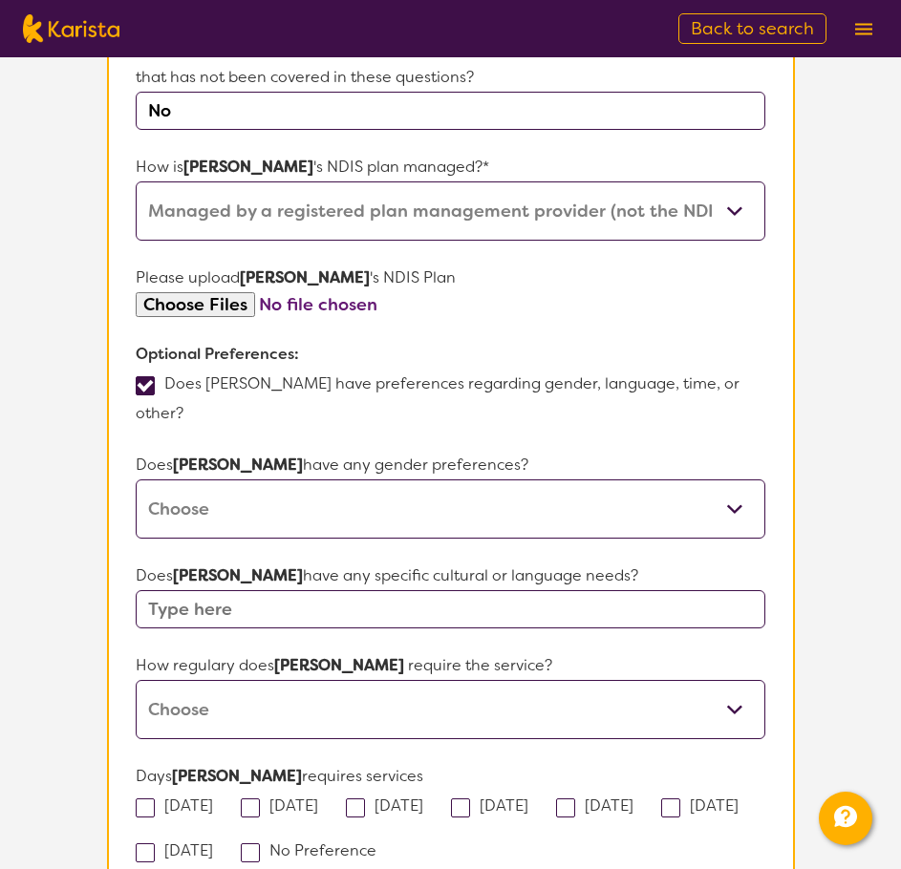
click at [591, 480] on select "[DEMOGRAPHIC_DATA] [DEMOGRAPHIC_DATA] Other No Preference" at bounding box center [450, 509] width 629 height 59
select select "[DEMOGRAPHIC_DATA]"
click at [136, 480] on select "[DEMOGRAPHIC_DATA] [DEMOGRAPHIC_DATA] Other No Preference" at bounding box center [450, 509] width 629 height 59
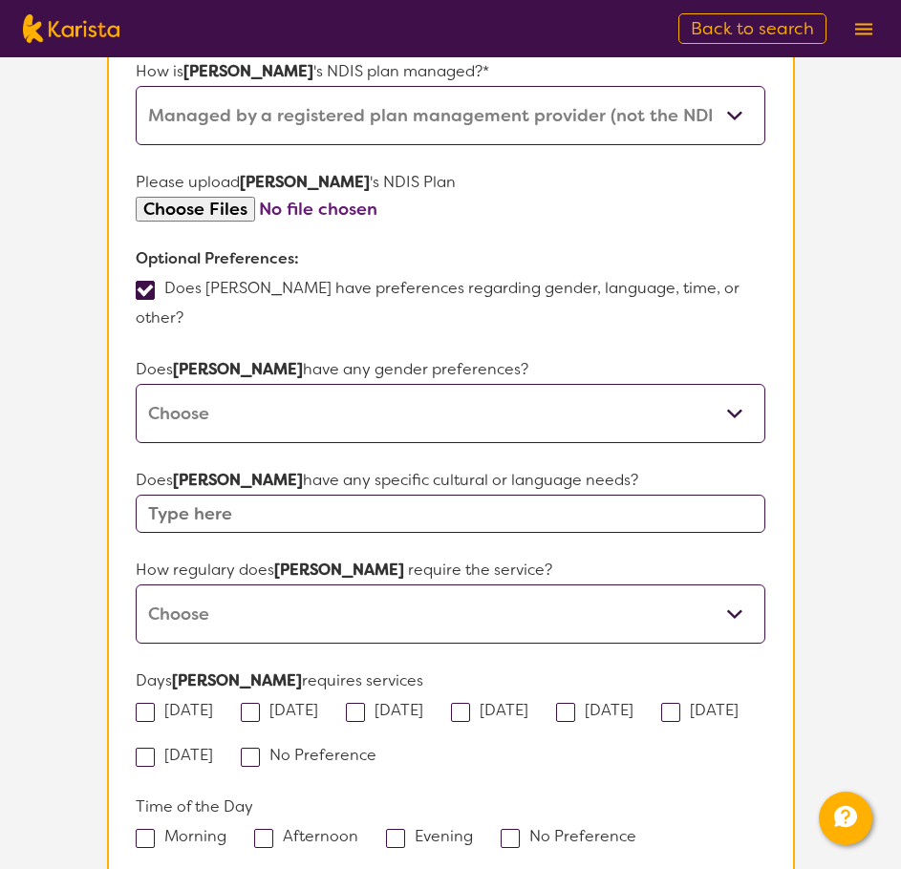
click at [465, 495] on input "text" at bounding box center [450, 514] width 629 height 38
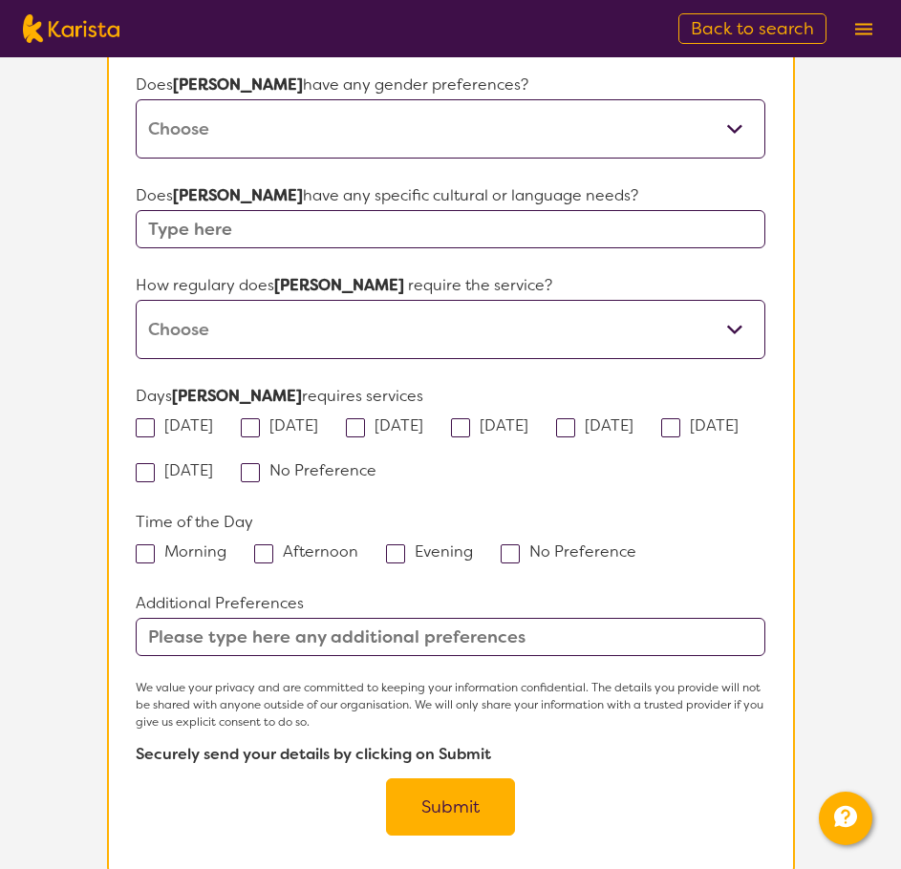
scroll to position [1433, 0]
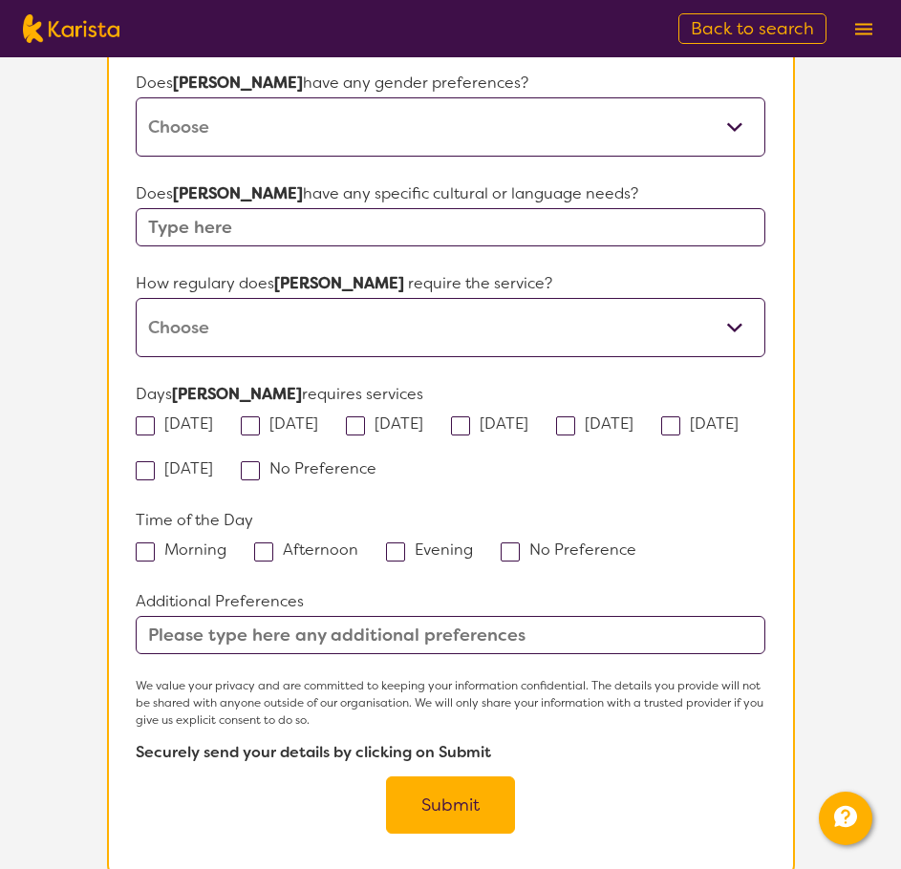
click at [288, 298] on select "Daily Twice a week Weekly Every fortnight Monthly Other" at bounding box center [450, 327] width 629 height 59
select select "Weekly"
click at [136, 298] on select "Daily Twice a week Weekly Every fortnight Monthly Other" at bounding box center [450, 327] width 629 height 59
click at [205, 409] on div "[DATE]" at bounding box center [181, 424] width 90 height 30
click at [646, 414] on label "[DATE]" at bounding box center [601, 424] width 90 height 20
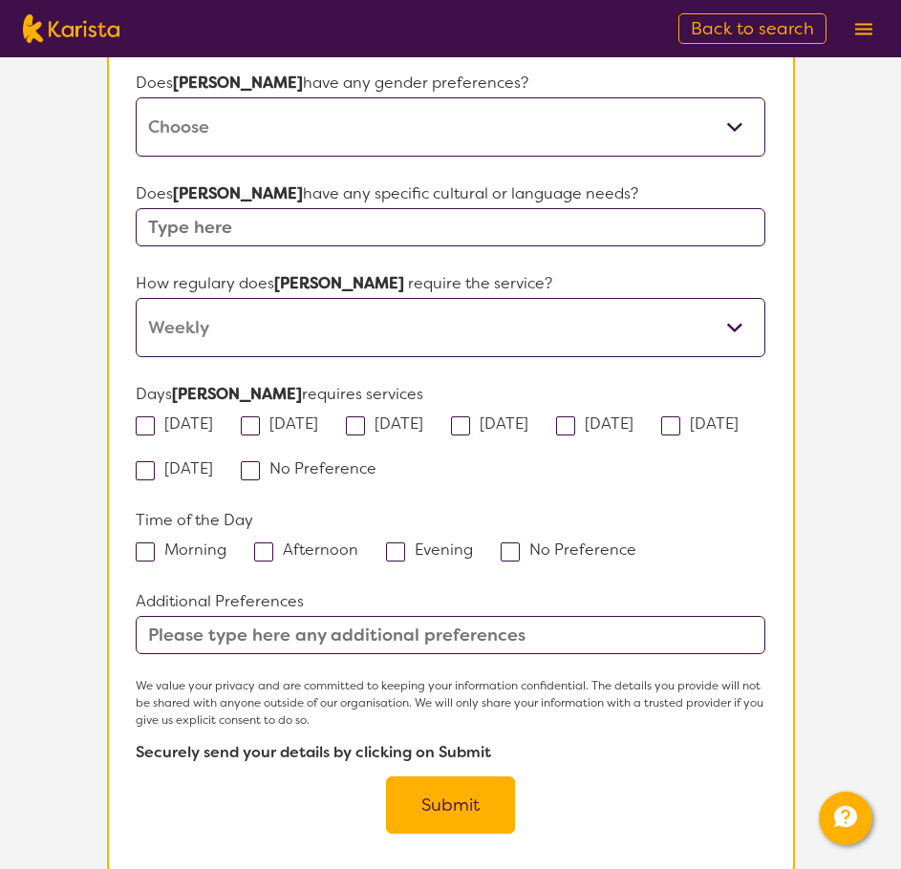
click at [646, 416] on input "[DATE]" at bounding box center [639, 422] width 12 height 12
checkbox input "true"
click at [163, 540] on label "Morning" at bounding box center [187, 550] width 103 height 20
click at [226, 543] on input "Morning" at bounding box center [232, 549] width 12 height 12
checkbox input "true"
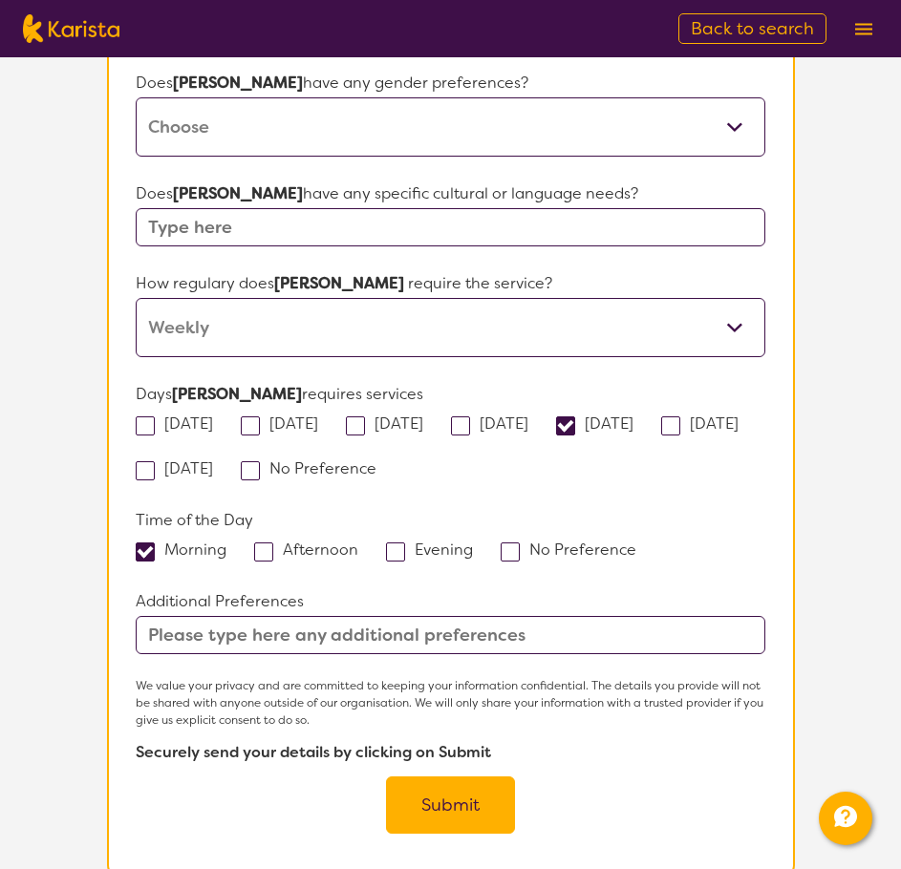
scroll to position [1528, 0]
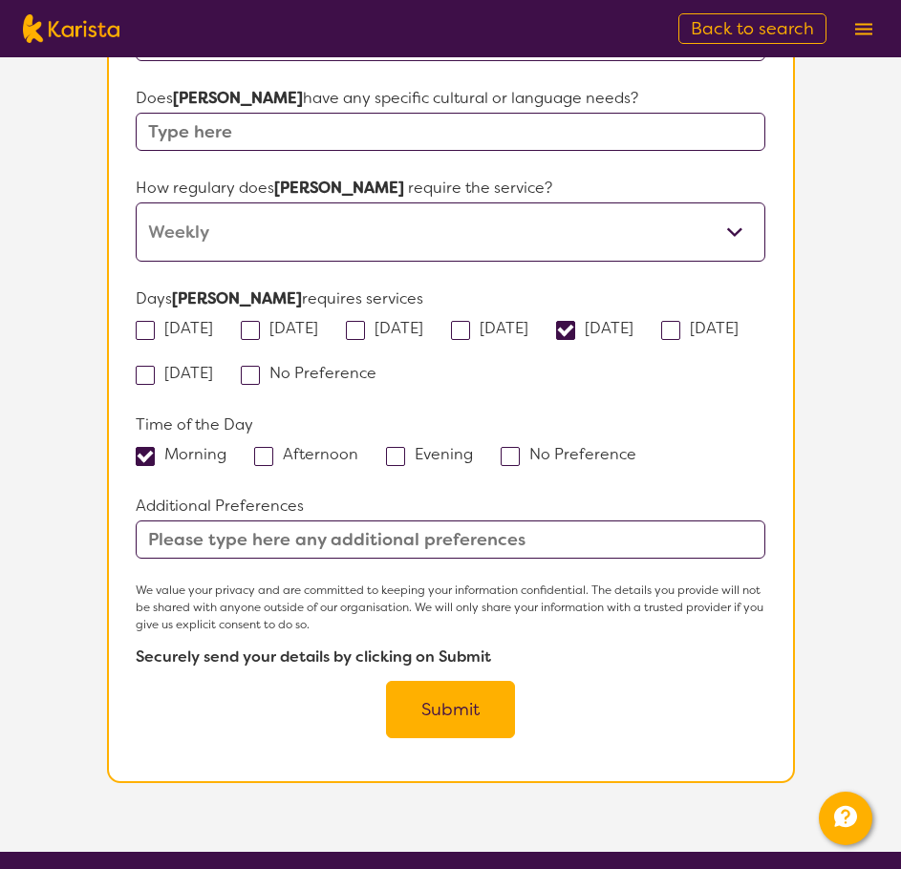
click at [416, 521] on input "text" at bounding box center [450, 540] width 629 height 38
type input "[PERSON_NAME] predf"
drag, startPoint x: 297, startPoint y: 484, endPoint x: -25, endPoint y: 473, distance: 322.1
click at [461, 681] on button "Submit" at bounding box center [450, 709] width 129 height 57
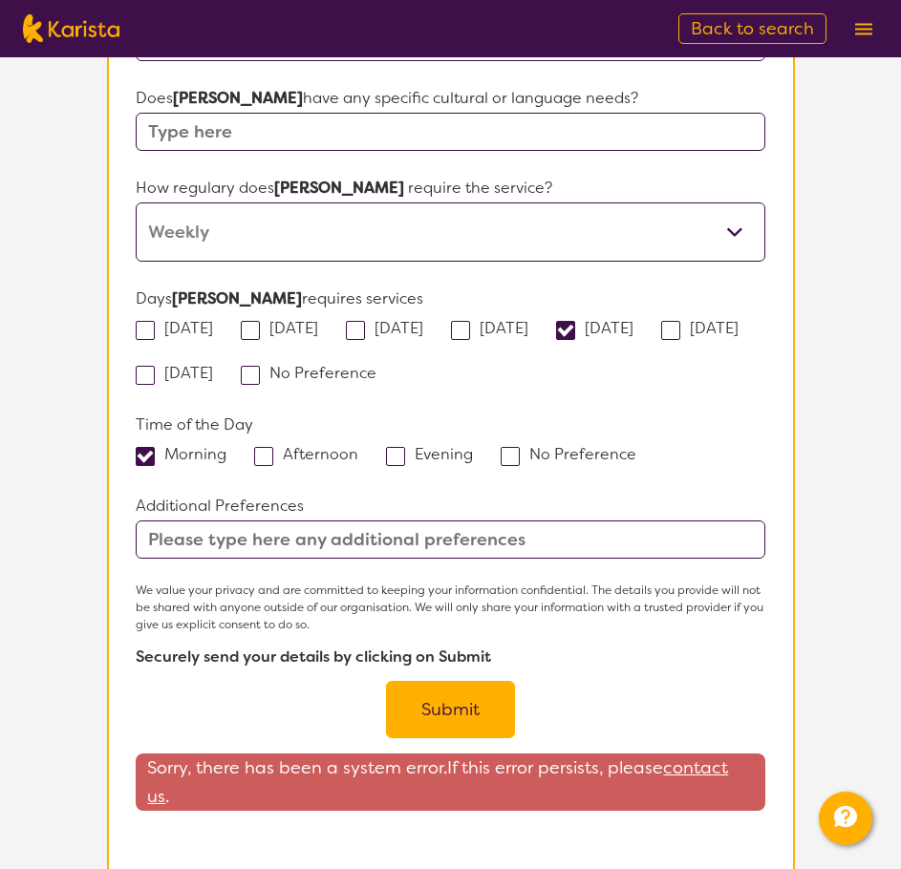
click at [171, 521] on input "text" at bounding box center [450, 540] width 629 height 38
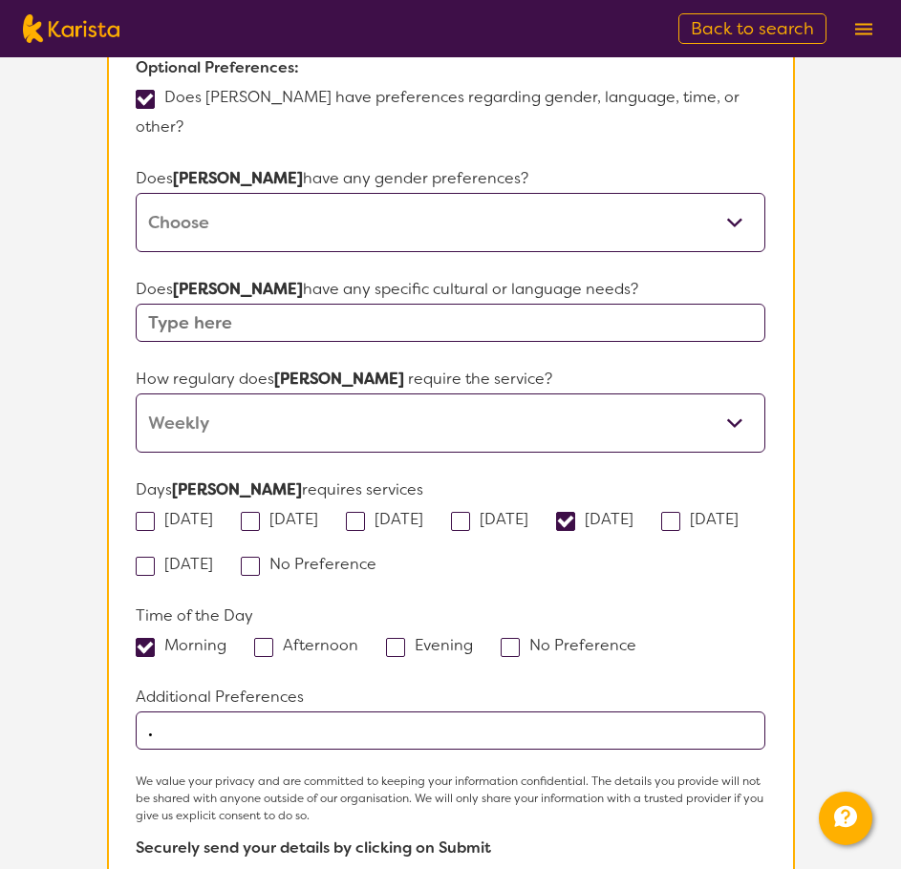
type input "."
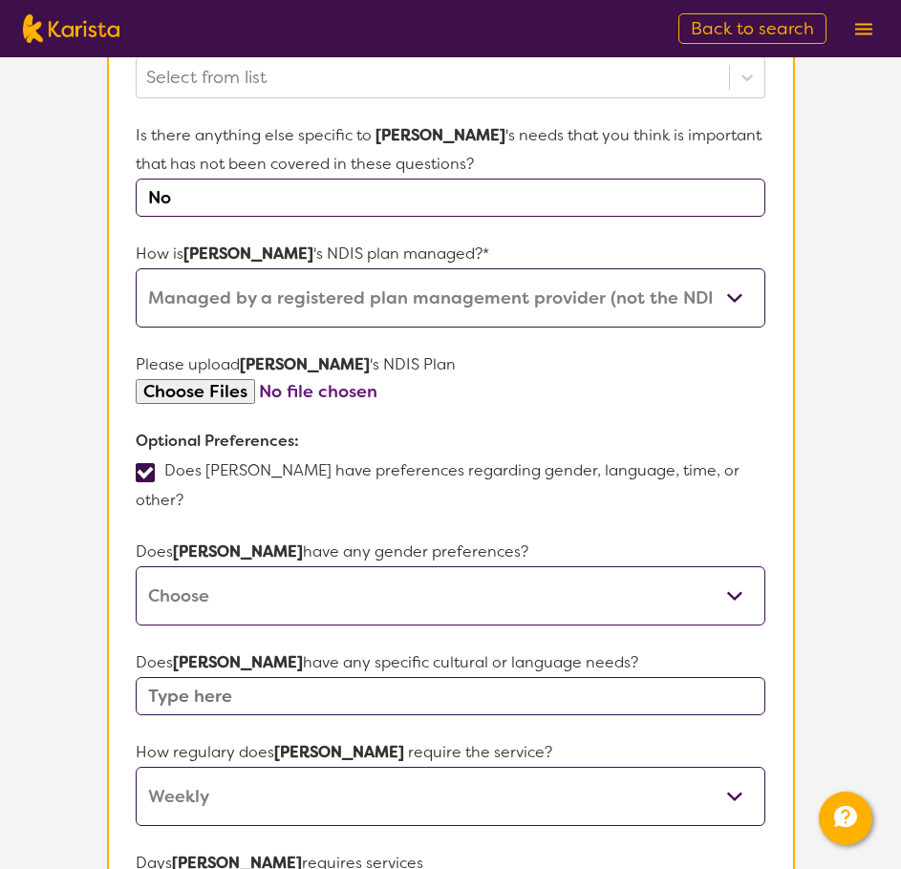
scroll to position [764, 0]
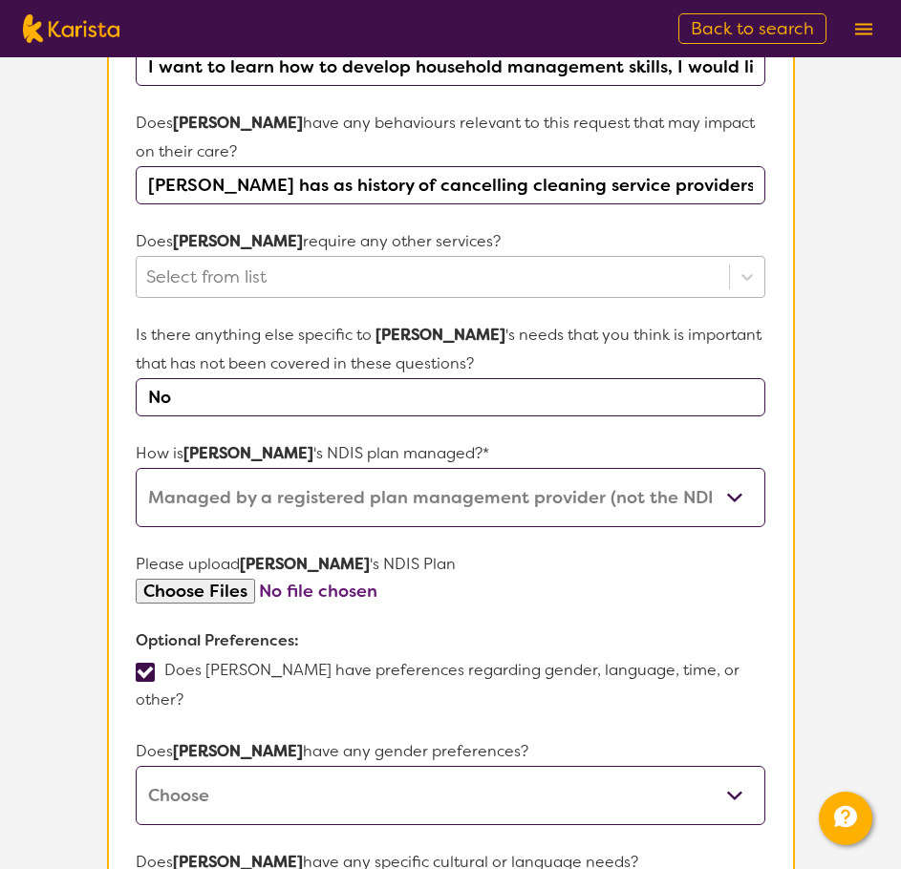
click at [519, 261] on div at bounding box center [432, 277] width 572 height 32
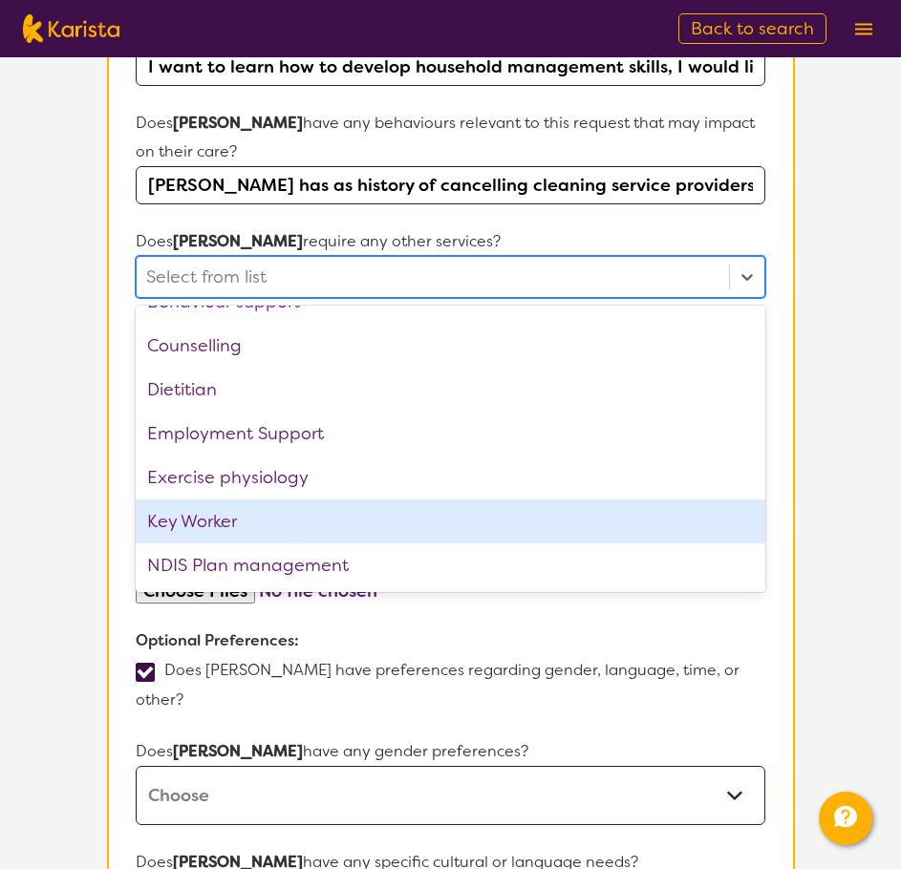
scroll to position [0, 0]
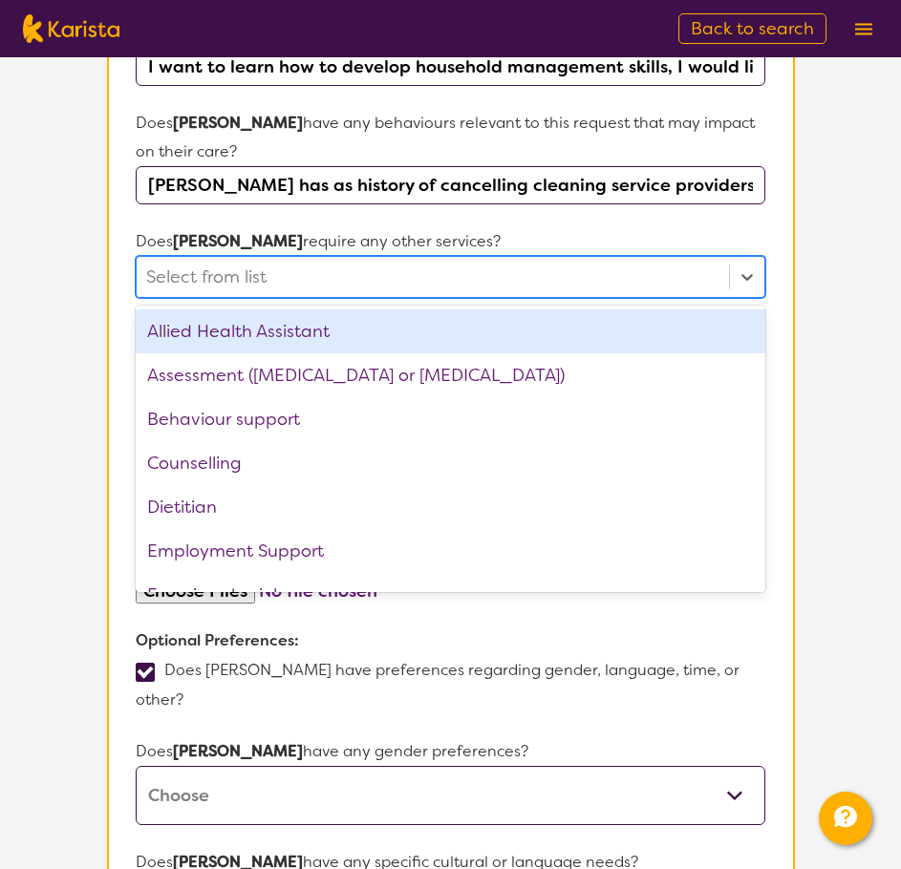
click at [810, 243] on section "Participant Details & Service Preferences Name of participant First Name* [PERS…" at bounding box center [451, 550] width 734 height 2331
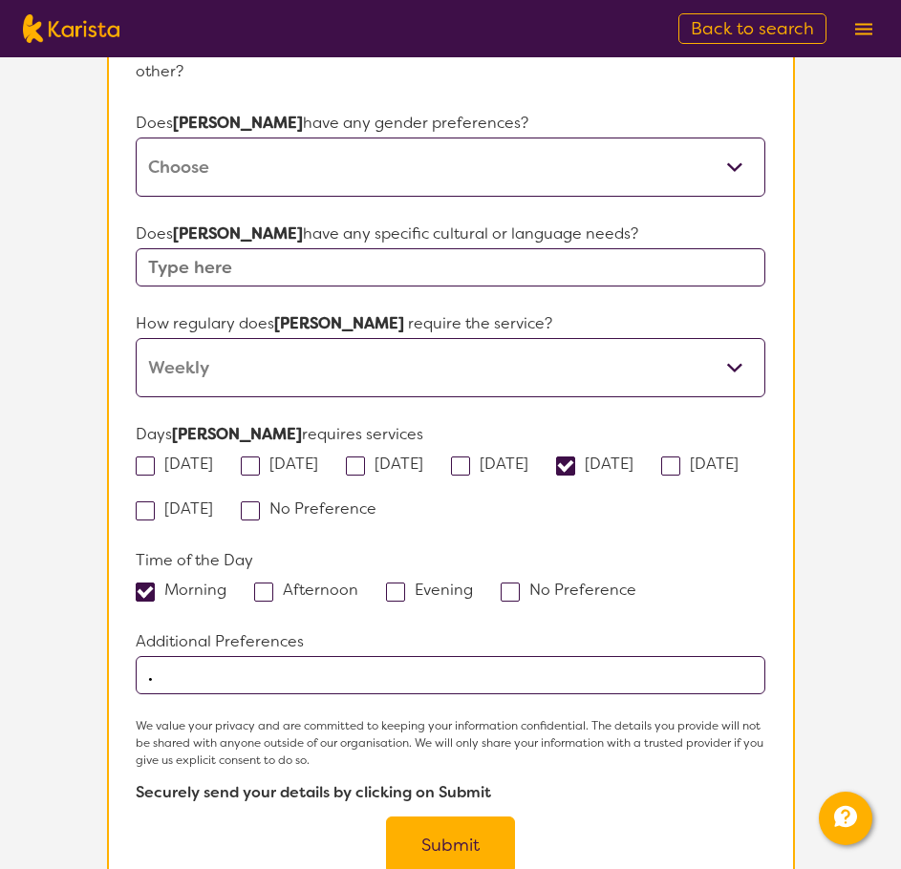
scroll to position [1528, 0]
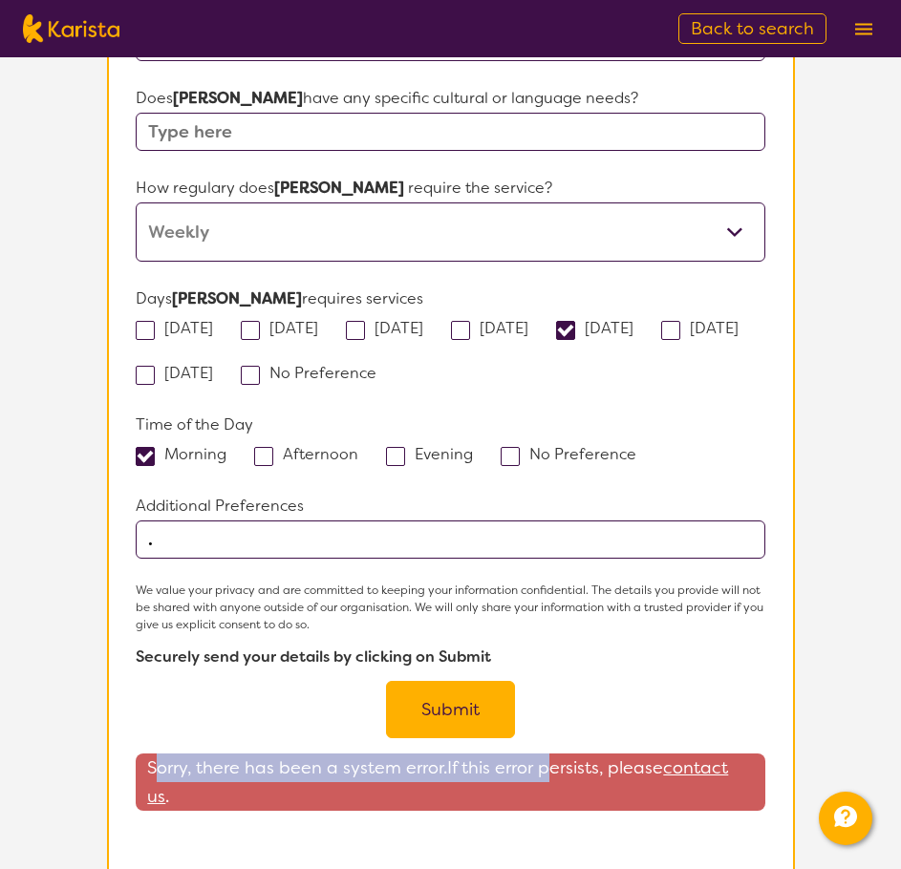
drag, startPoint x: 267, startPoint y: 713, endPoint x: 544, endPoint y: 714, distance: 276.1
click at [544, 754] on span "Sorry, there has been a system error. If this error persists, please contact us…" at bounding box center [450, 782] width 629 height 57
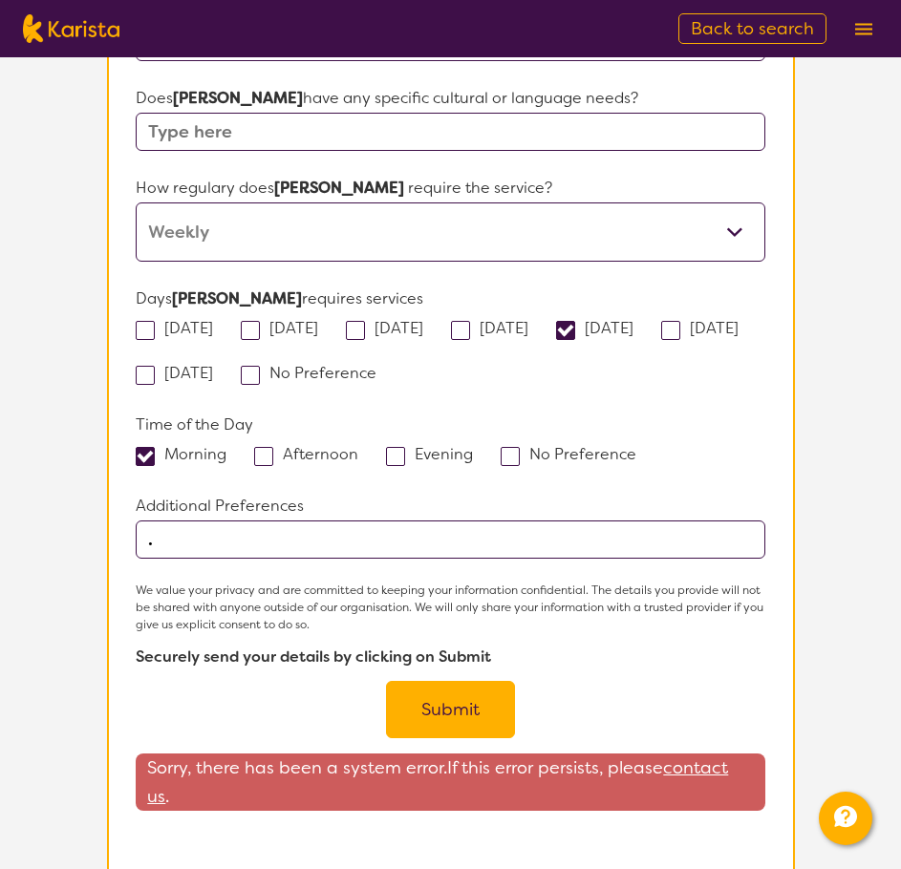
click at [532, 754] on span "Sorry, there has been a system error. If this error persists, please contact us…" at bounding box center [450, 782] width 629 height 57
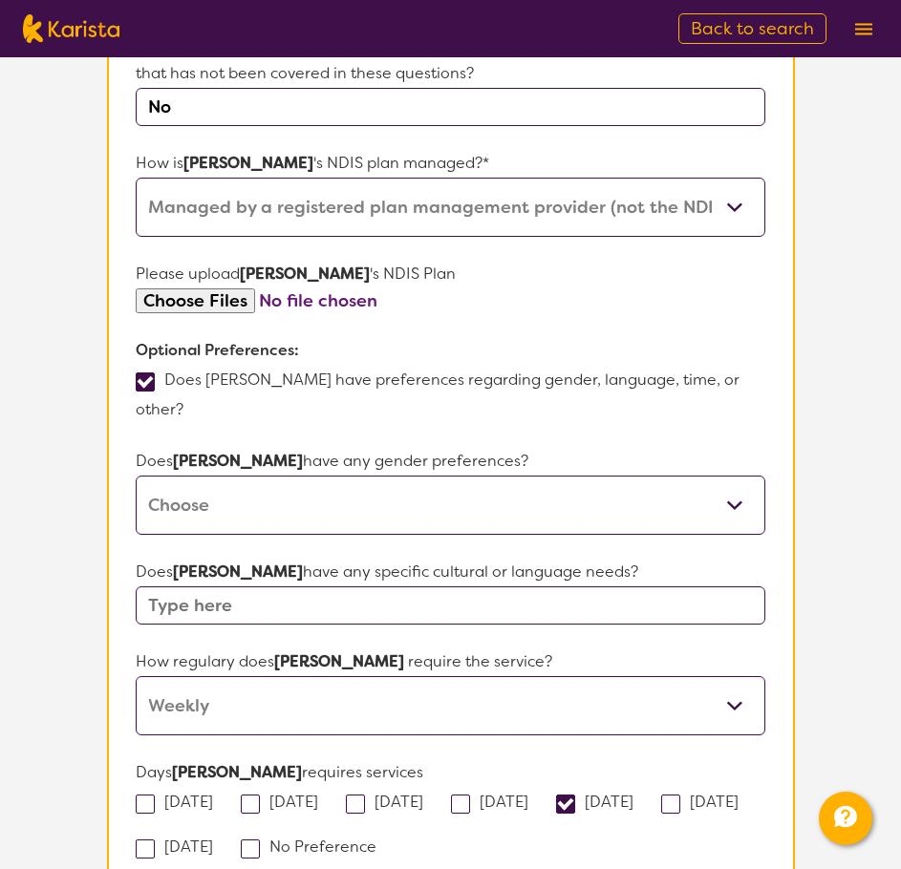
scroll to position [1051, 0]
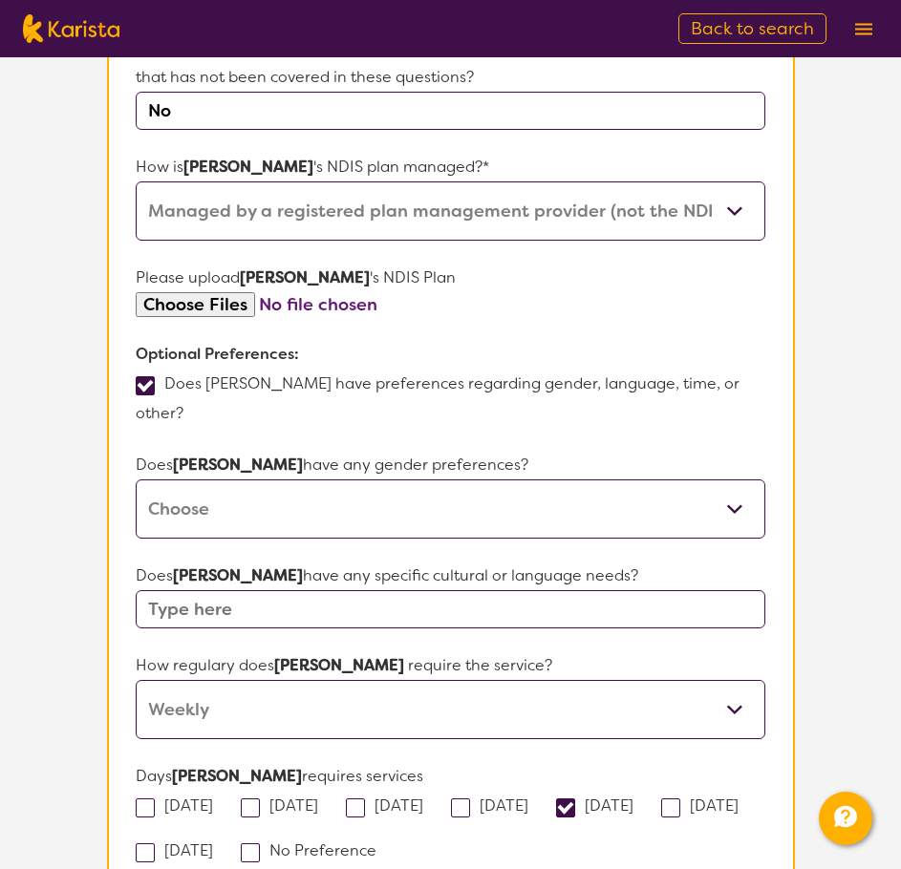
click at [652, 590] on input "text" at bounding box center [450, 609] width 629 height 38
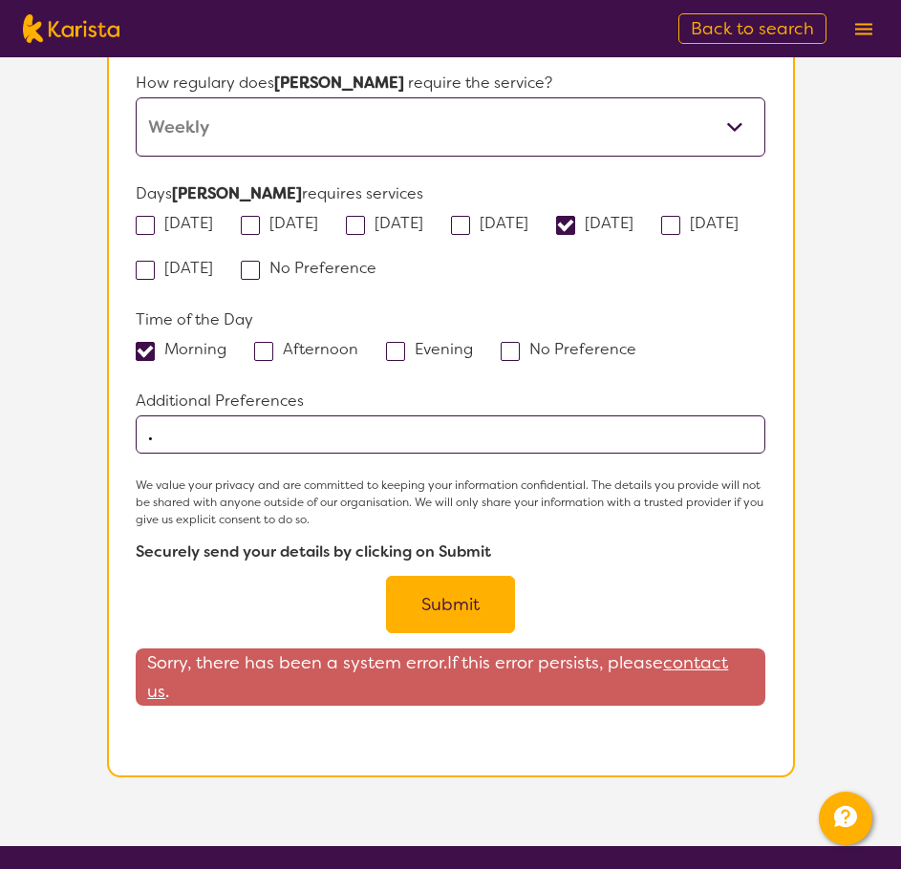
scroll to position [1815, 0]
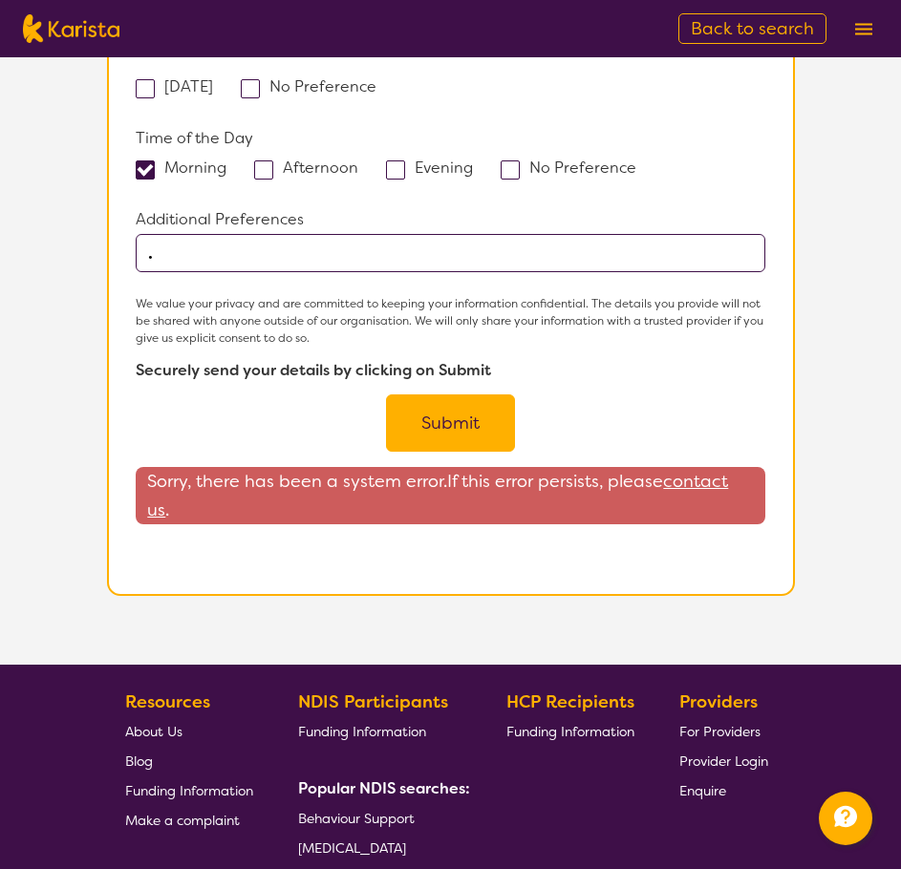
type input "."
click at [465, 394] on button "Submit" at bounding box center [450, 422] width 129 height 57
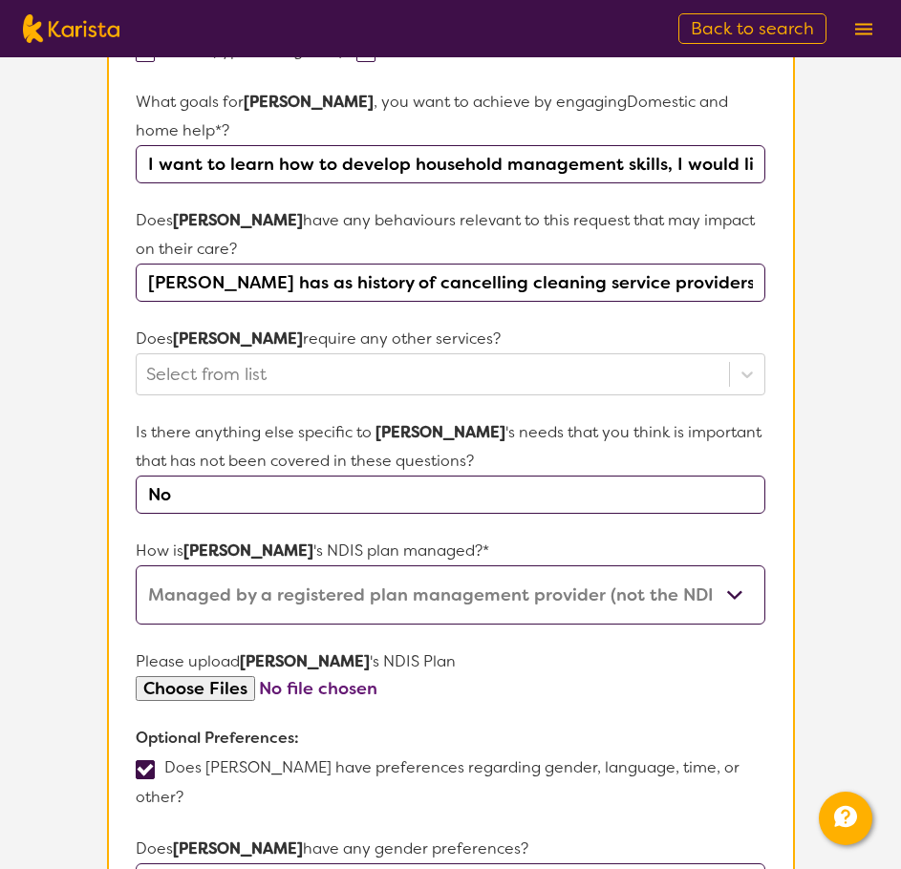
scroll to position [669, 0]
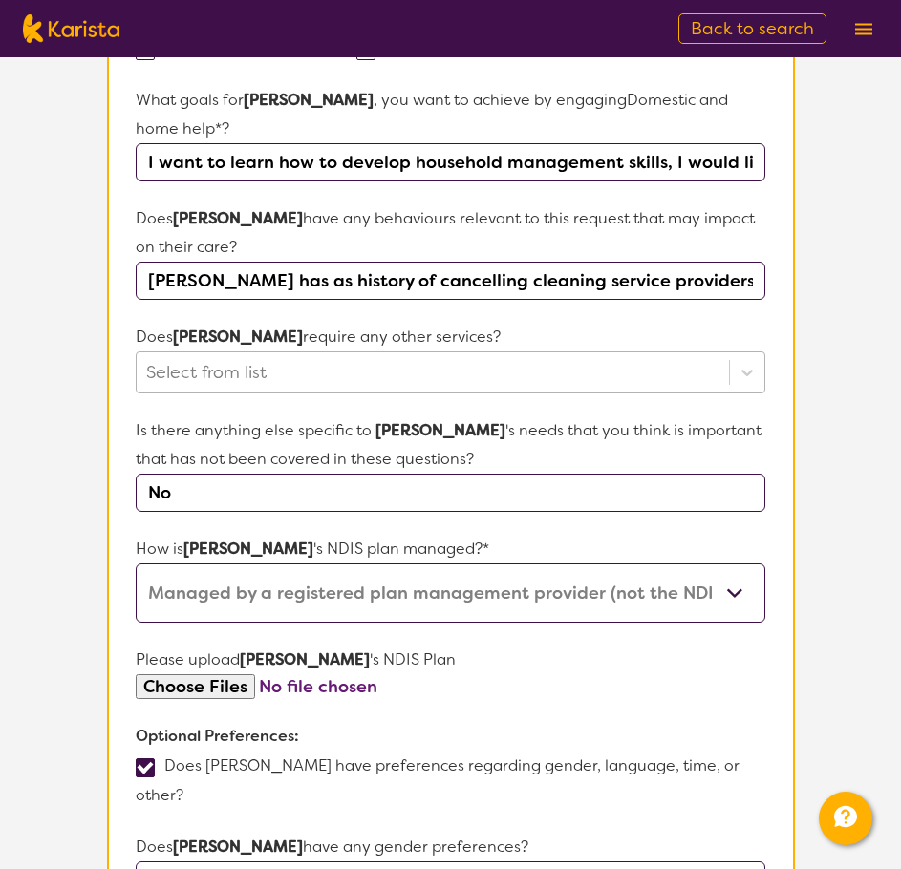
click at [393, 356] on div at bounding box center [432, 372] width 572 height 32
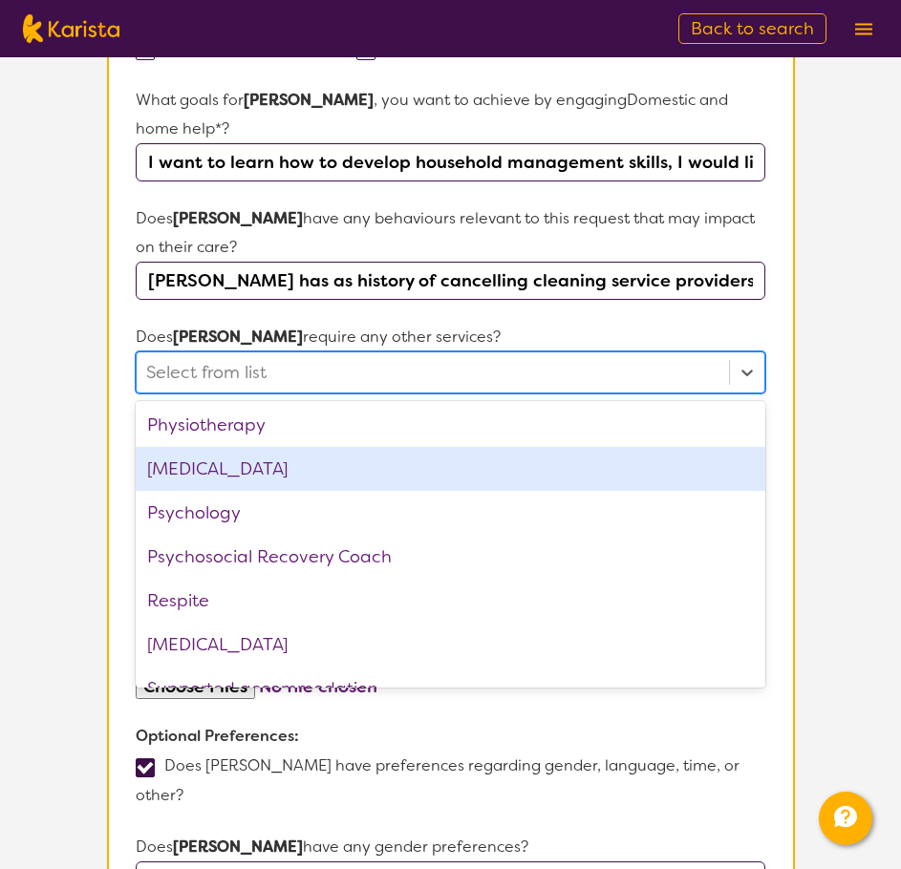
scroll to position [644, 0]
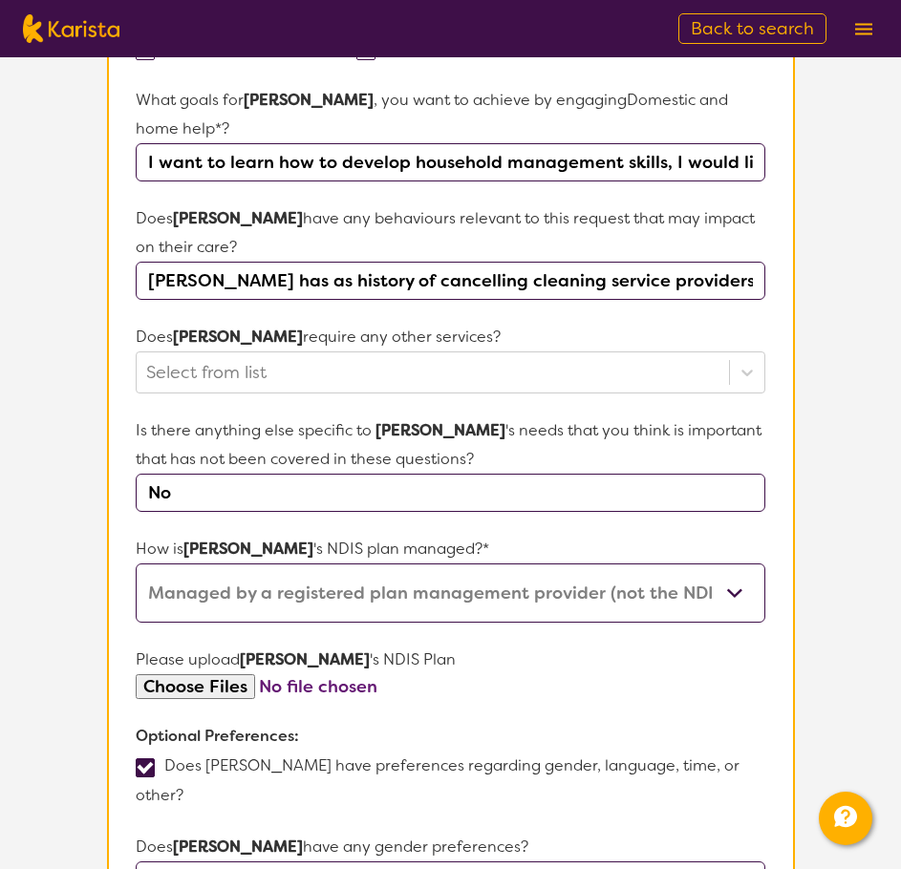
click at [62, 520] on section "L About You 2 Participant Details 3 Confirmation Participant Details & Service …" at bounding box center [450, 600] width 901 height 2422
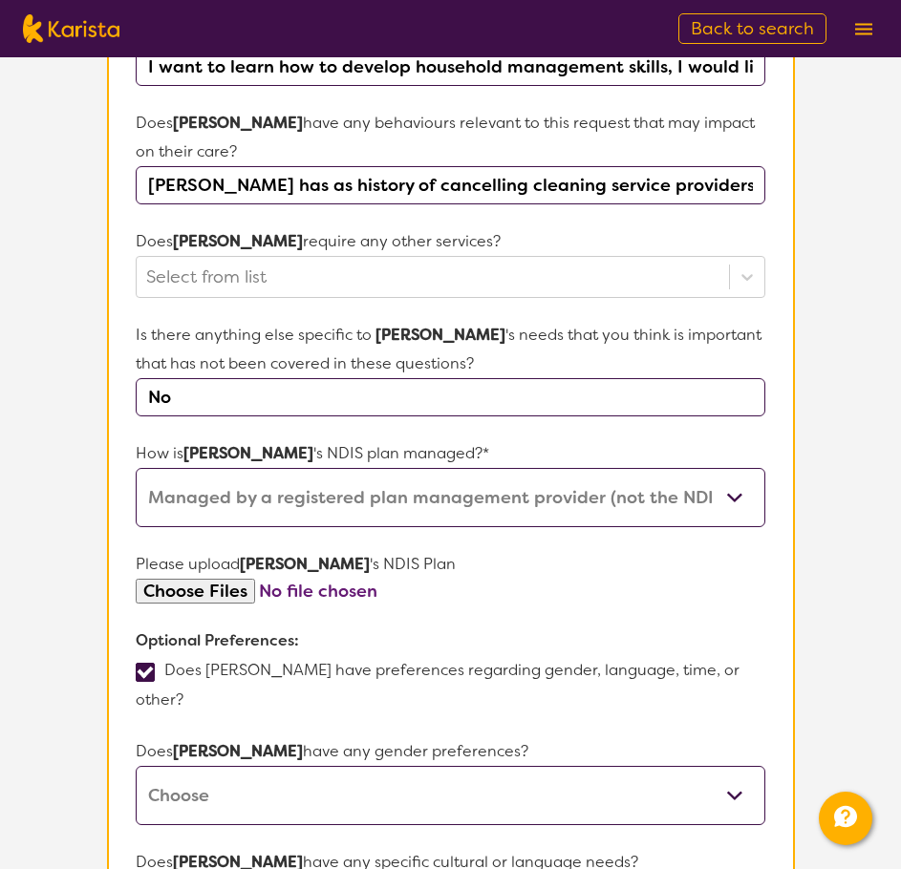
scroll to position [860, 0]
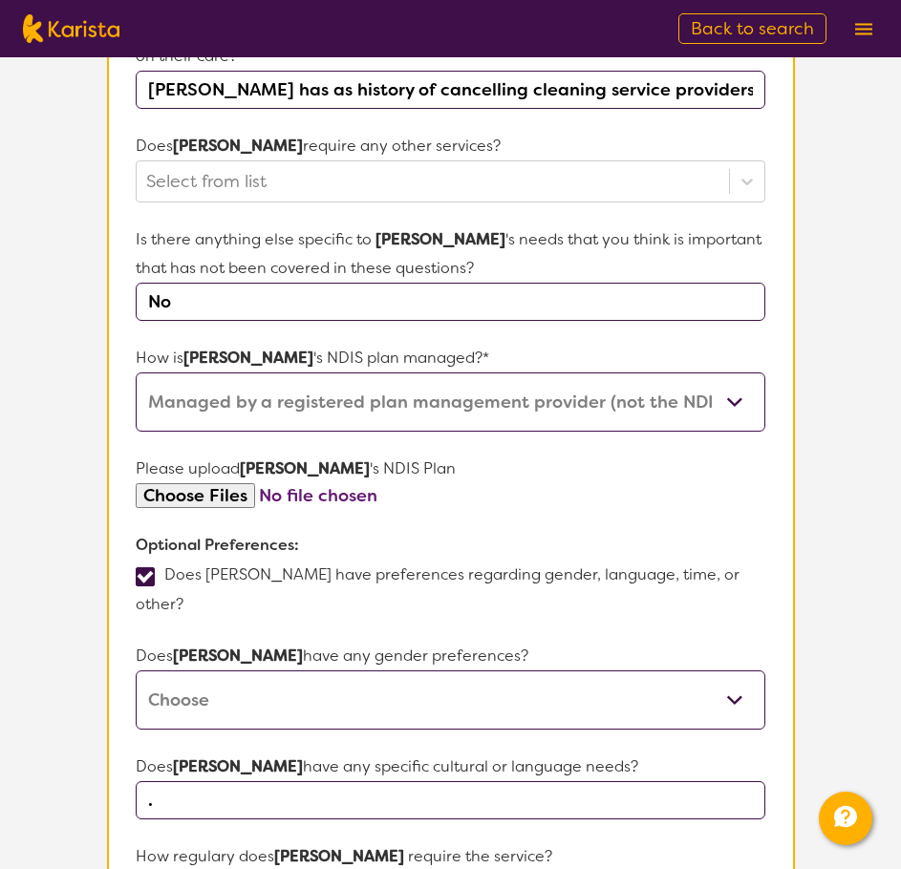
click at [180, 483] on input "file" at bounding box center [450, 496] width 629 height 26
